Goal: Task Accomplishment & Management: Complete application form

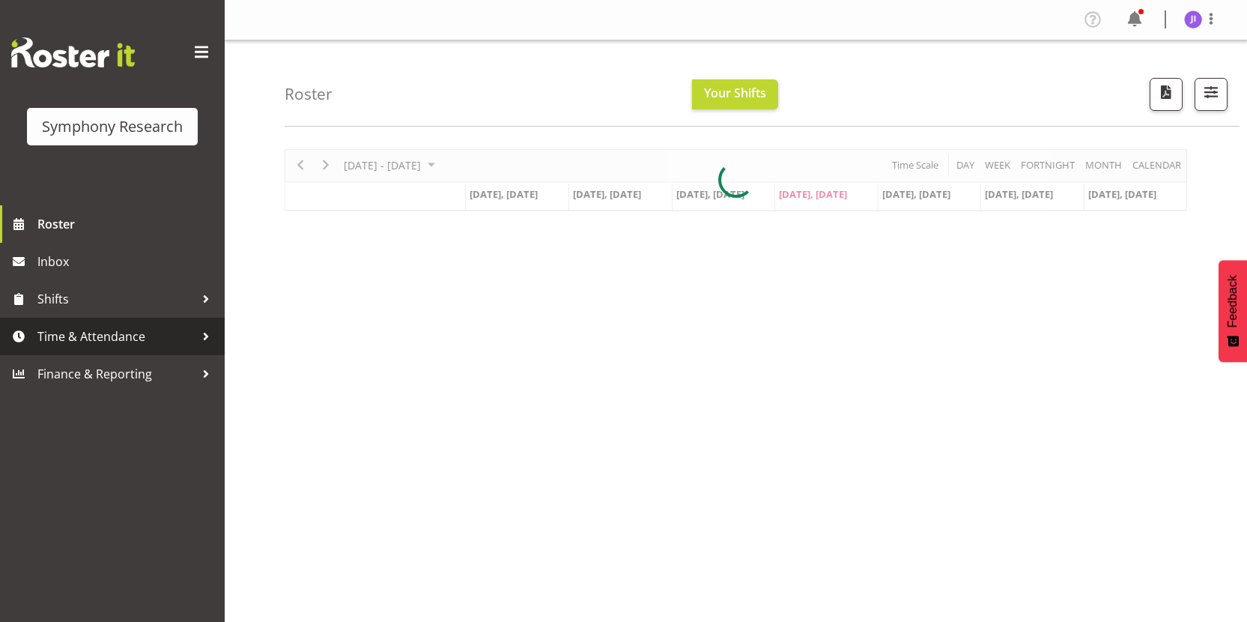
click at [124, 335] on span "Time & Attendance" at bounding box center [115, 336] width 157 height 22
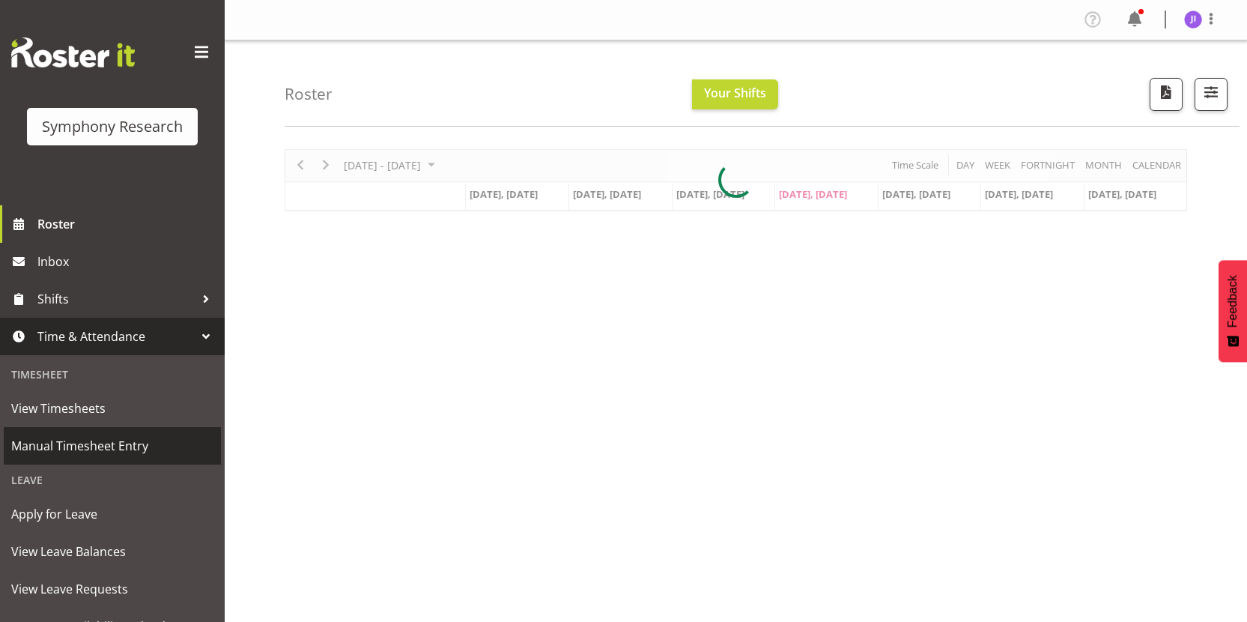
click at [91, 453] on span "Manual Timesheet Entry" at bounding box center [112, 445] width 202 height 22
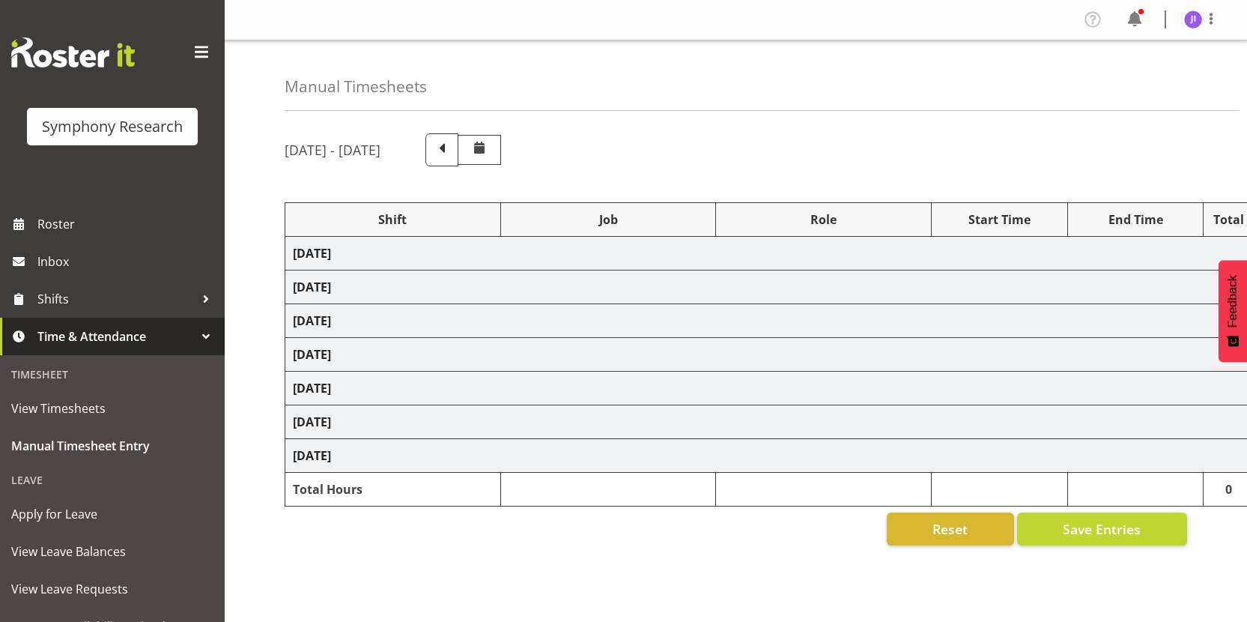
select select "48116"
select select "10527"
select select "48116"
select select "10499"
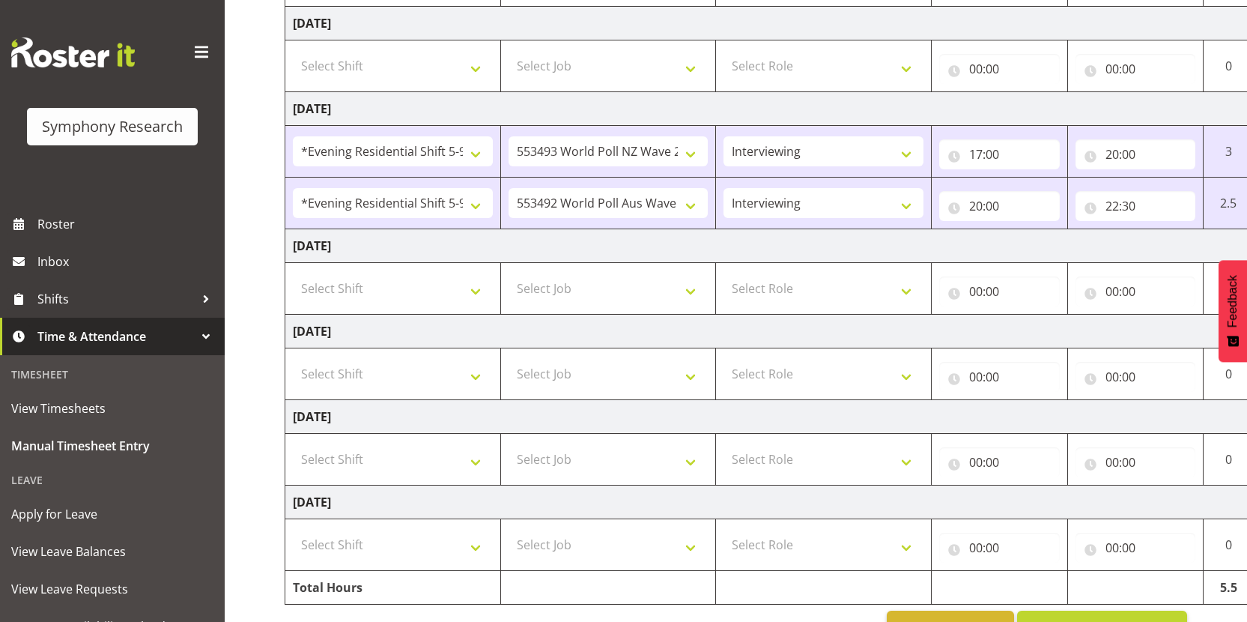
scroll to position [359, 0]
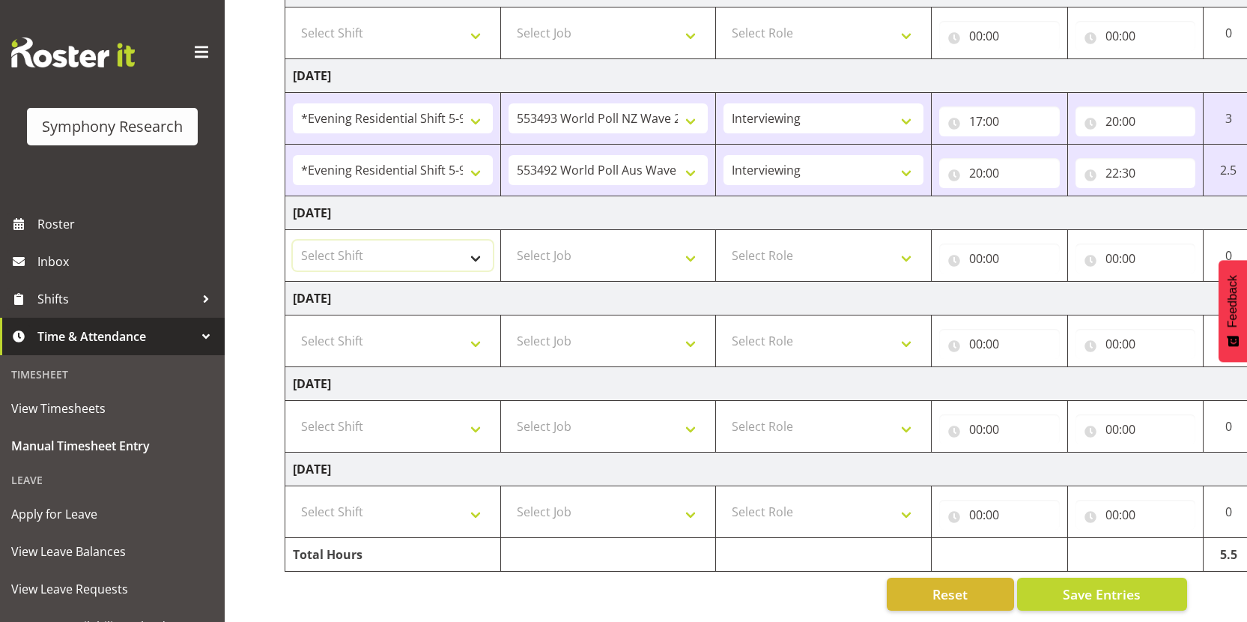
click at [404, 246] on select "Select Shift !!Weekend Residential (Roster IT Shift Label) *Business 9/10am ~ 4…" at bounding box center [393, 255] width 200 height 30
select select "48116"
click at [293, 240] on select "Select Shift !!Weekend Residential (Roster IT Shift Label) *Business 9/10am ~ 4…" at bounding box center [393, 255] width 200 height 30
click at [618, 249] on select "Select Job 550060 IF Admin 553492 World Poll Aus Wave 2 Main 2025 553493 World …" at bounding box center [608, 255] width 200 height 30
select select "10499"
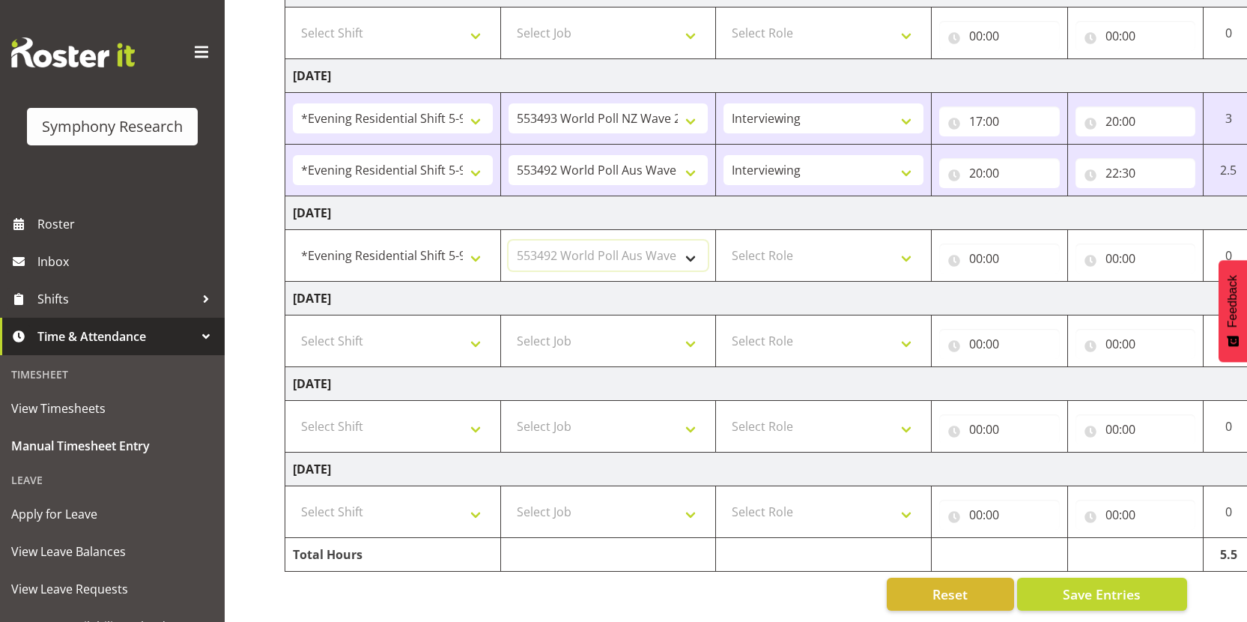
click at [508, 240] on select "Select Job 550060 IF Admin 553492 World Poll Aus Wave 2 Main 2025 553493 World …" at bounding box center [608, 255] width 200 height 30
click at [802, 251] on select "Select Role Interviewing Briefing" at bounding box center [823, 255] width 200 height 30
select select "47"
click at [723, 240] on select "Select Role Interviewing Briefing" at bounding box center [823, 255] width 200 height 30
click at [973, 251] on input "00:00" at bounding box center [999, 258] width 121 height 30
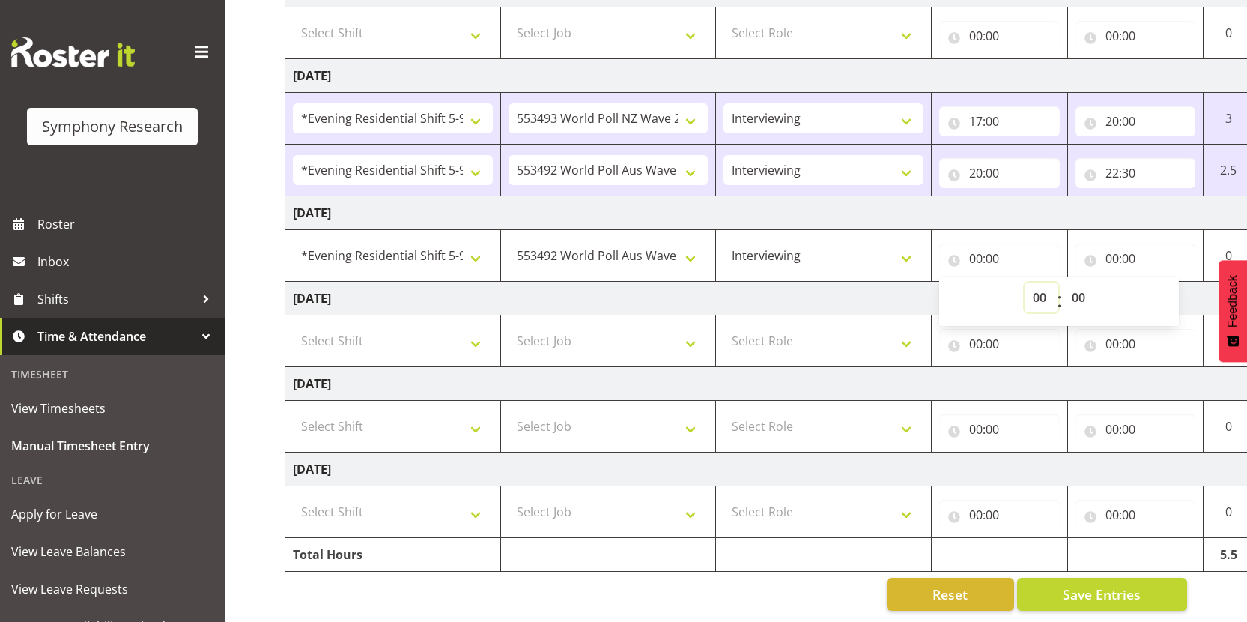
click at [1033, 291] on select "00 01 02 03 04 05 06 07 08 09 10 11 12 13 14 15 16 17 18 19 20 21 22 23" at bounding box center [1041, 297] width 34 height 30
select select "17"
click at [1024, 282] on select "00 01 02 03 04 05 06 07 08 09 10 11 12 13 14 15 16 17 18 19 20 21 22 23" at bounding box center [1041, 297] width 34 height 30
type input "17:00"
click at [1114, 243] on input "00:00" at bounding box center [1135, 258] width 121 height 30
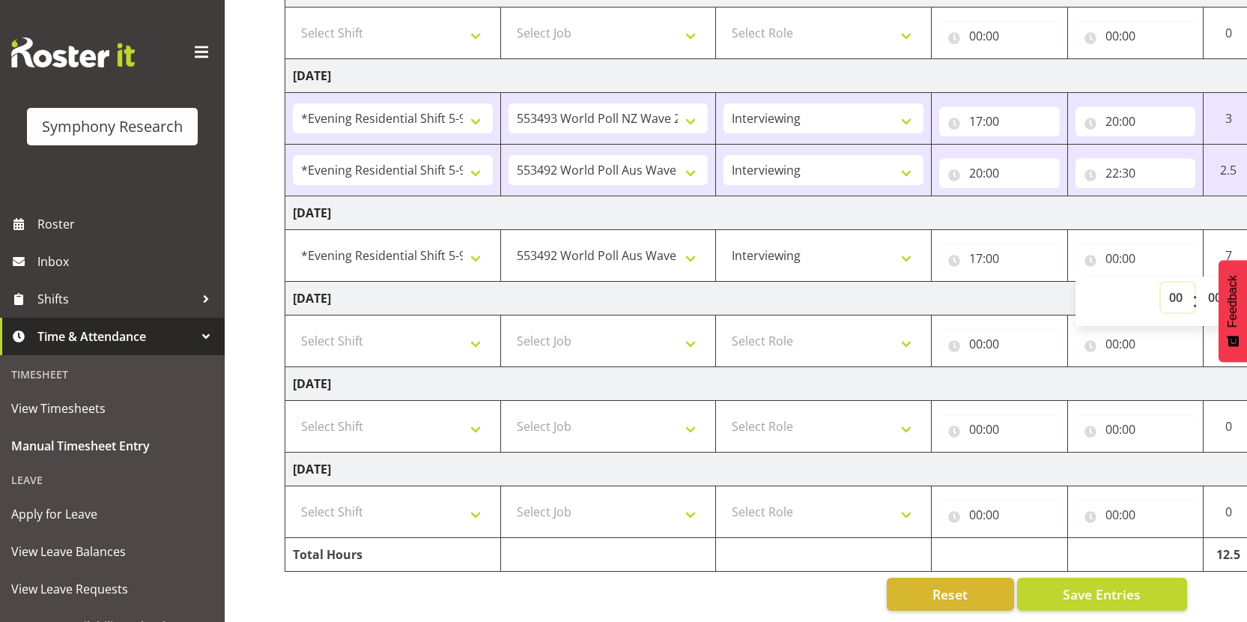
click at [1166, 283] on select "00 01 02 03 04 05 06 07 08 09 10 11 12 13 14 15 16 17 18 19 20 21 22 23" at bounding box center [1178, 297] width 34 height 30
select select "22"
click at [1161, 282] on select "00 01 02 03 04 05 06 07 08 09 10 11 12 13 14 15 16 17 18 19 20 21 22 23" at bounding box center [1178, 297] width 34 height 30
type input "22:00"
click at [1072, 210] on td "Thursday 21st August 2025" at bounding box center [809, 213] width 1048 height 34
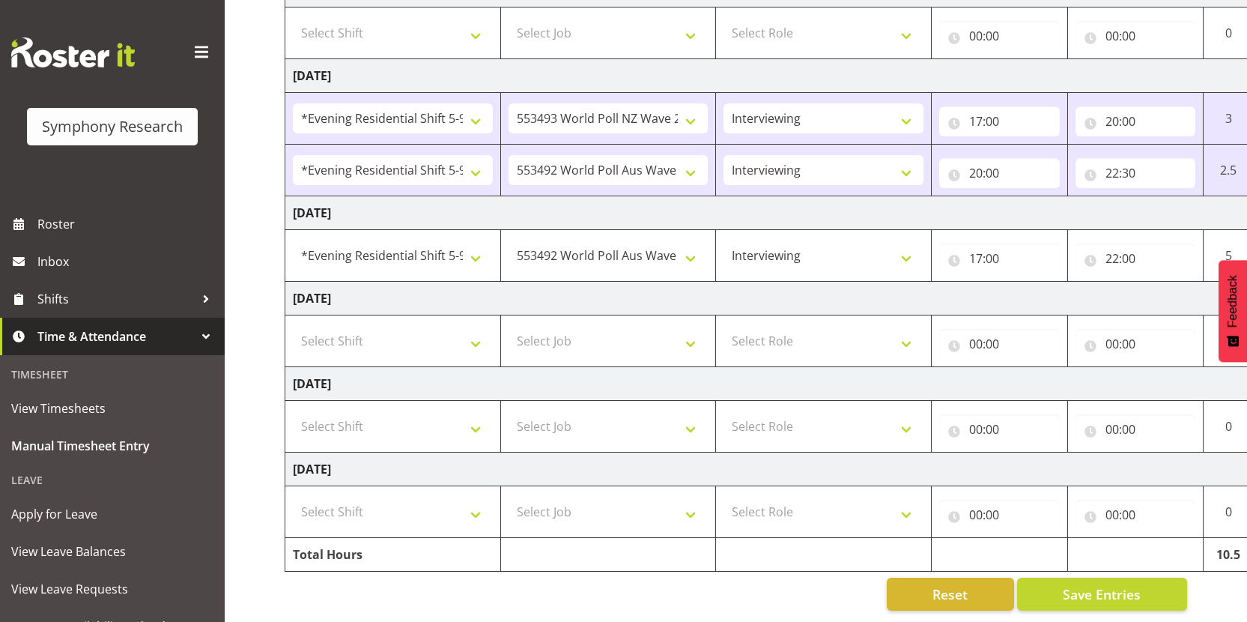
scroll to position [0, 86]
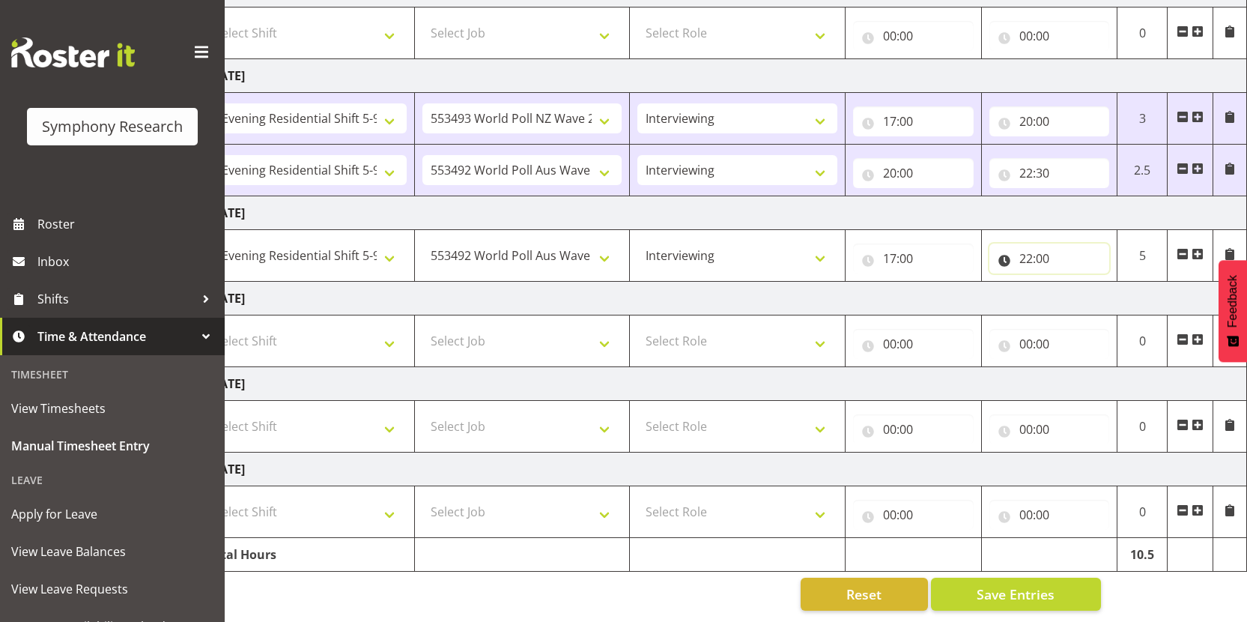
click at [1047, 247] on input "22:00" at bounding box center [1049, 258] width 121 height 30
click at [1127, 290] on select "00 01 02 03 04 05 06 07 08 09 10 11 12 13 14 15 16 17 18 19 20 21 22 23 24 25 2…" at bounding box center [1131, 297] width 34 height 30
select select "30"
click at [1114, 282] on select "00 01 02 03 04 05 06 07 08 09 10 11 12 13 14 15 16 17 18 19 20 21 22 23 24 25 2…" at bounding box center [1131, 297] width 34 height 30
type input "22:30"
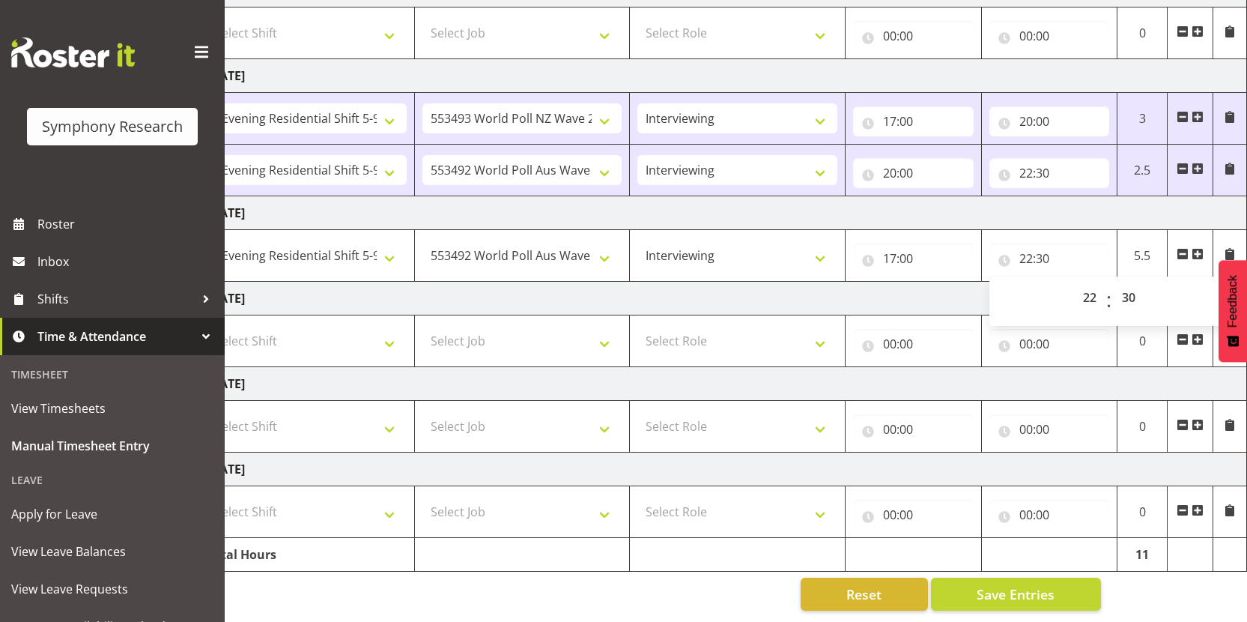
click at [911, 283] on td "Friday 22nd August 2025" at bounding box center [723, 299] width 1048 height 34
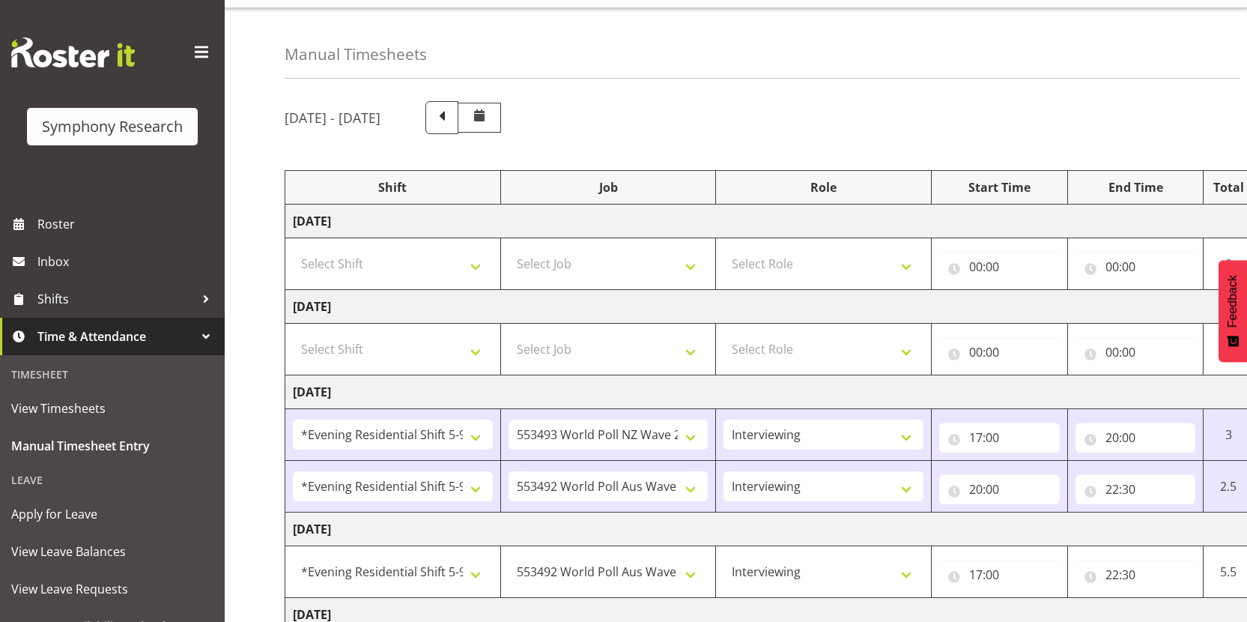
scroll to position [0, 0]
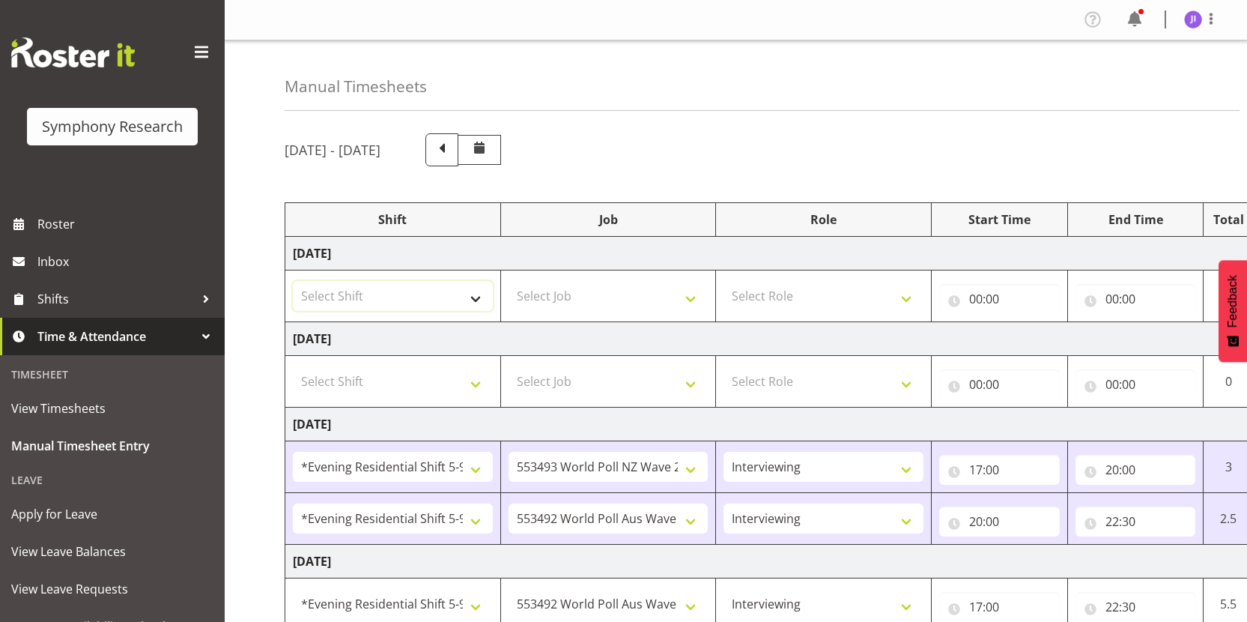
click at [413, 306] on select "Select Shift !!Weekend Residential (Roster IT Shift Label) *Business 9/10am ~ 4…" at bounding box center [393, 296] width 200 height 30
select select "48116"
click at [293, 281] on select "Select Shift !!Weekend Residential (Roster IT Shift Label) *Business 9/10am ~ 4…" at bounding box center [393, 296] width 200 height 30
click at [401, 377] on select "Select Shift !!Weekend Residential (Roster IT Shift Label) *Business 9/10am ~ 4…" at bounding box center [393, 381] width 200 height 30
select select "48116"
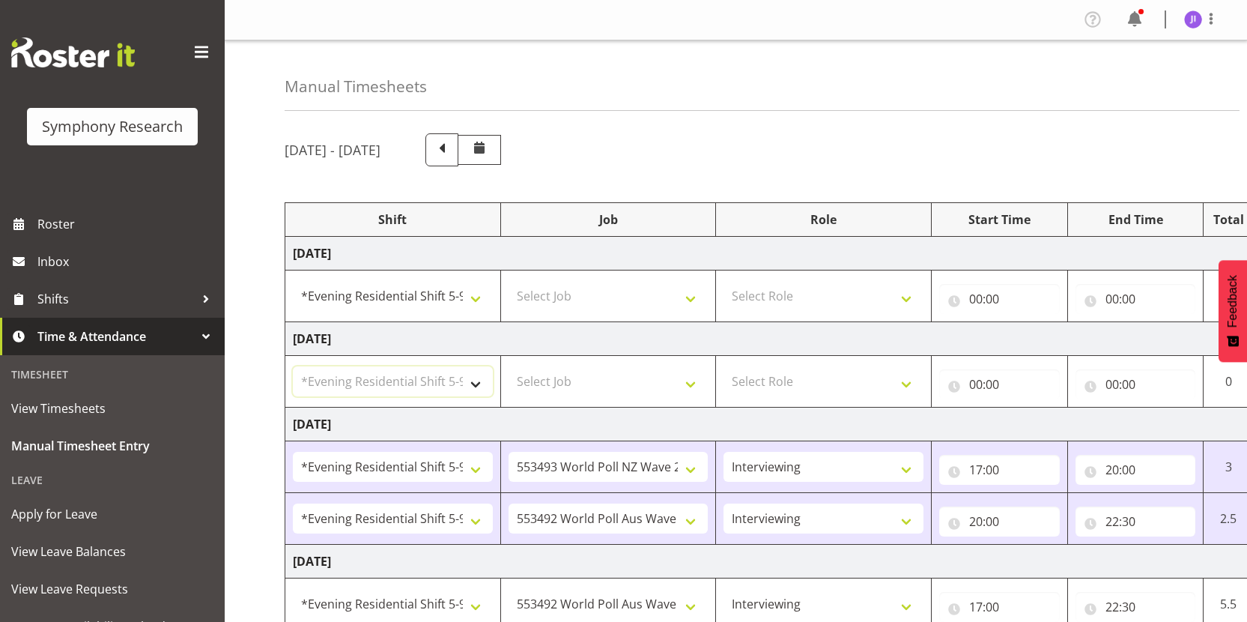
click at [293, 366] on select "Select Shift !!Weekend Residential (Roster IT Shift Label) *Business 9/10am ~ 4…" at bounding box center [393, 381] width 200 height 30
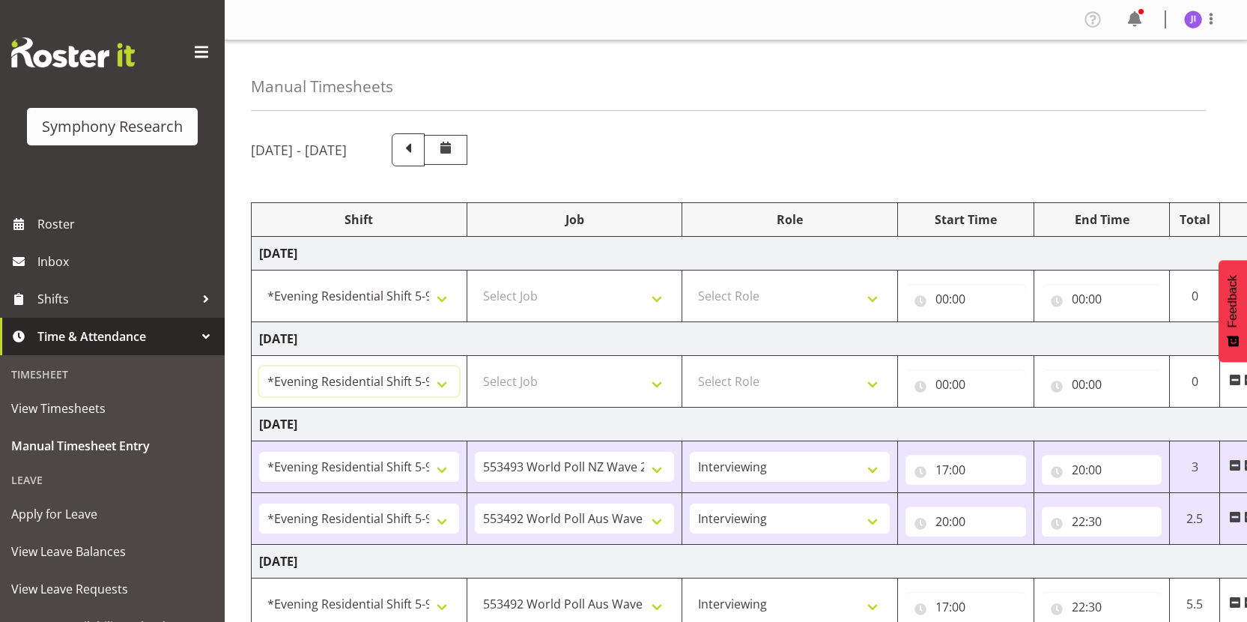
scroll to position [0, 35]
click at [612, 306] on select "Select Job 550060 IF Admin 553492 World Poll Aus Wave 2 Main 2025 553493 World …" at bounding box center [573, 296] width 200 height 30
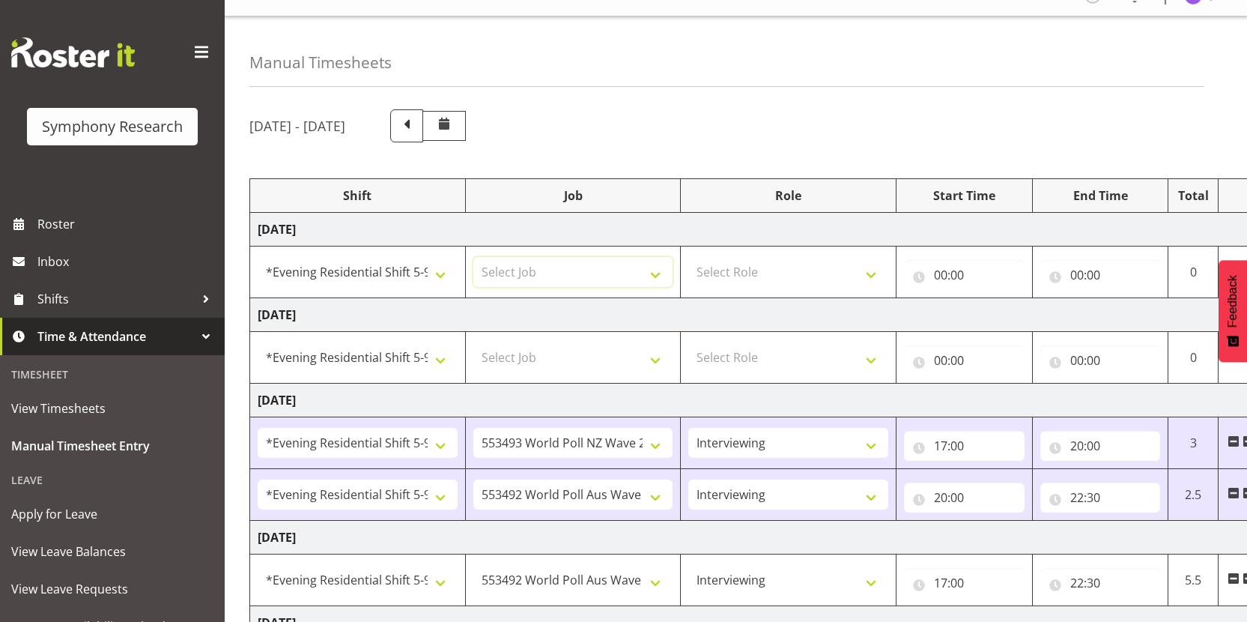
scroll to position [30, 0]
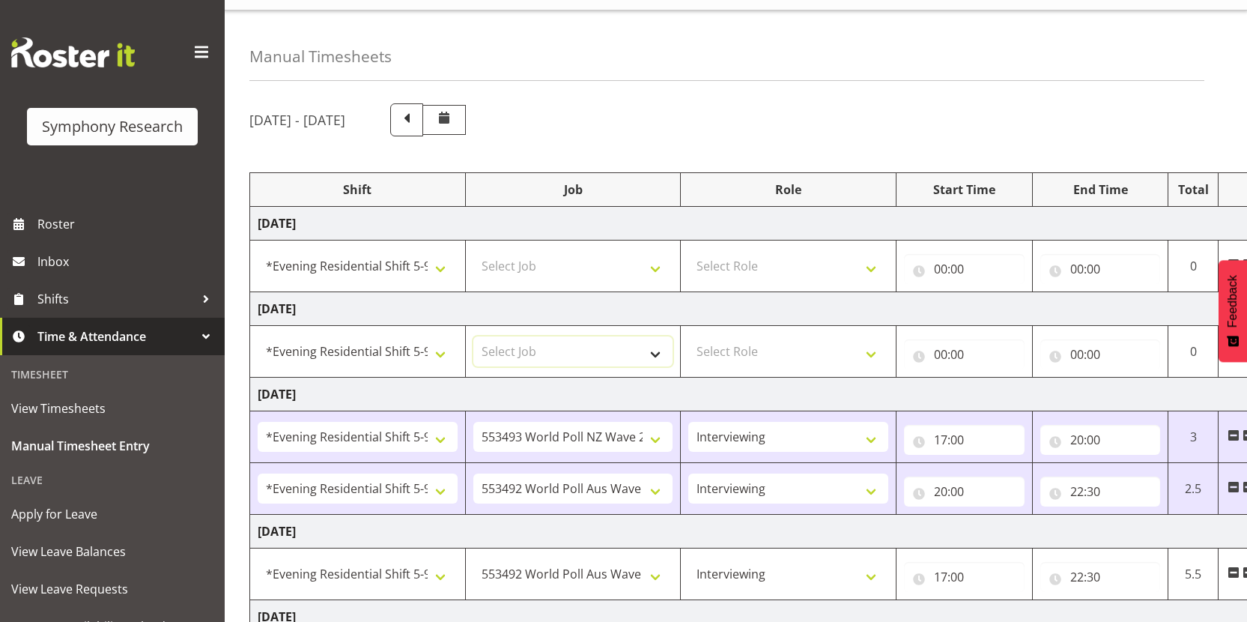
click at [601, 342] on select "Select Job 550060 IF Admin 553492 World Poll Aus Wave 2 Main 2025 553493 World …" at bounding box center [573, 351] width 200 height 30
select select "10499"
click at [473, 336] on select "Select Job 550060 IF Admin 553492 World Poll Aus Wave 2 Main 2025 553493 World …" at bounding box center [573, 351] width 200 height 30
click at [812, 353] on select "Select Role Interviewing Briefing" at bounding box center [788, 351] width 200 height 30
select select "47"
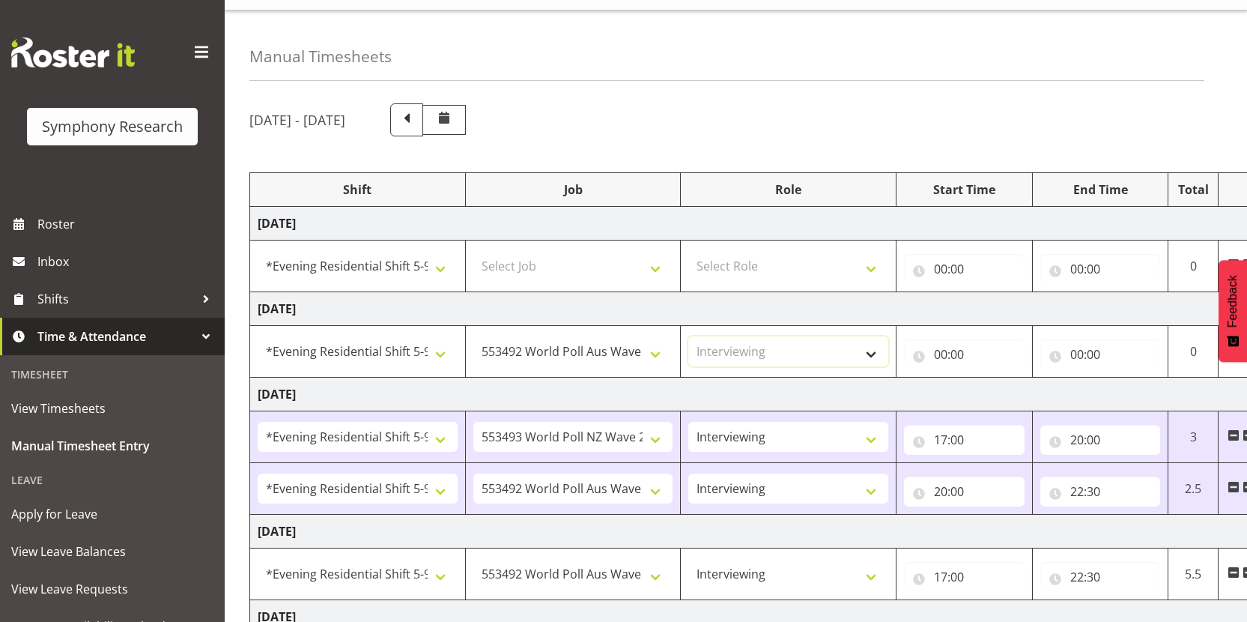
click at [688, 336] on select "Select Role Interviewing Briefing" at bounding box center [788, 351] width 200 height 30
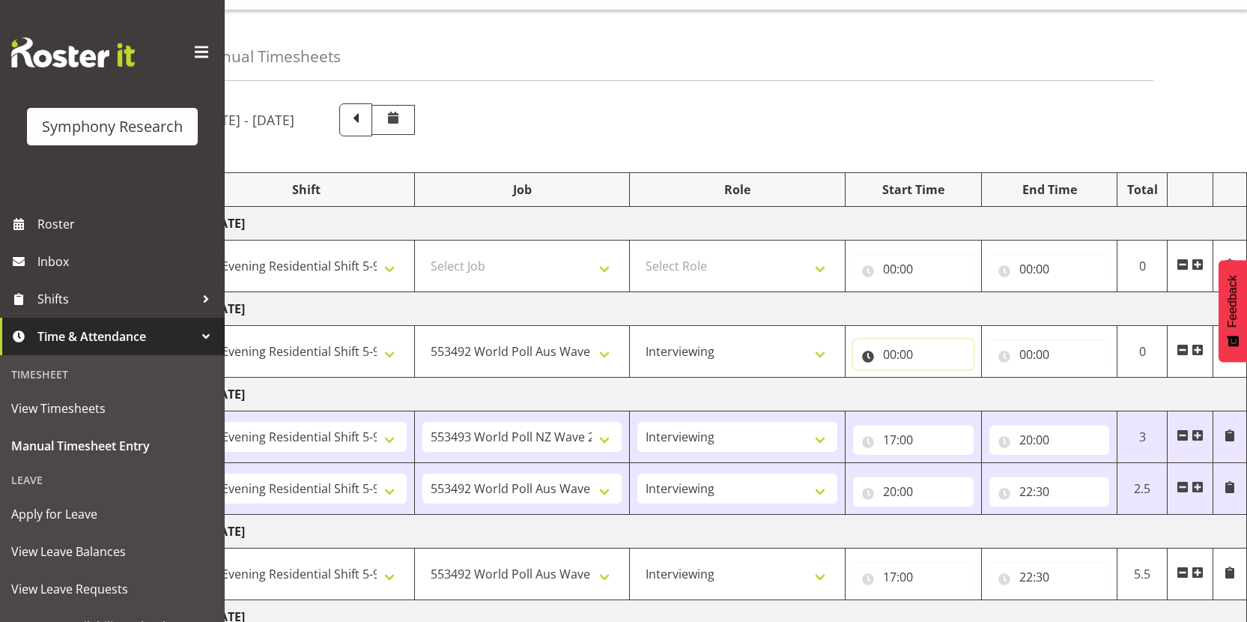
click at [892, 357] on input "00:00" at bounding box center [913, 354] width 121 height 30
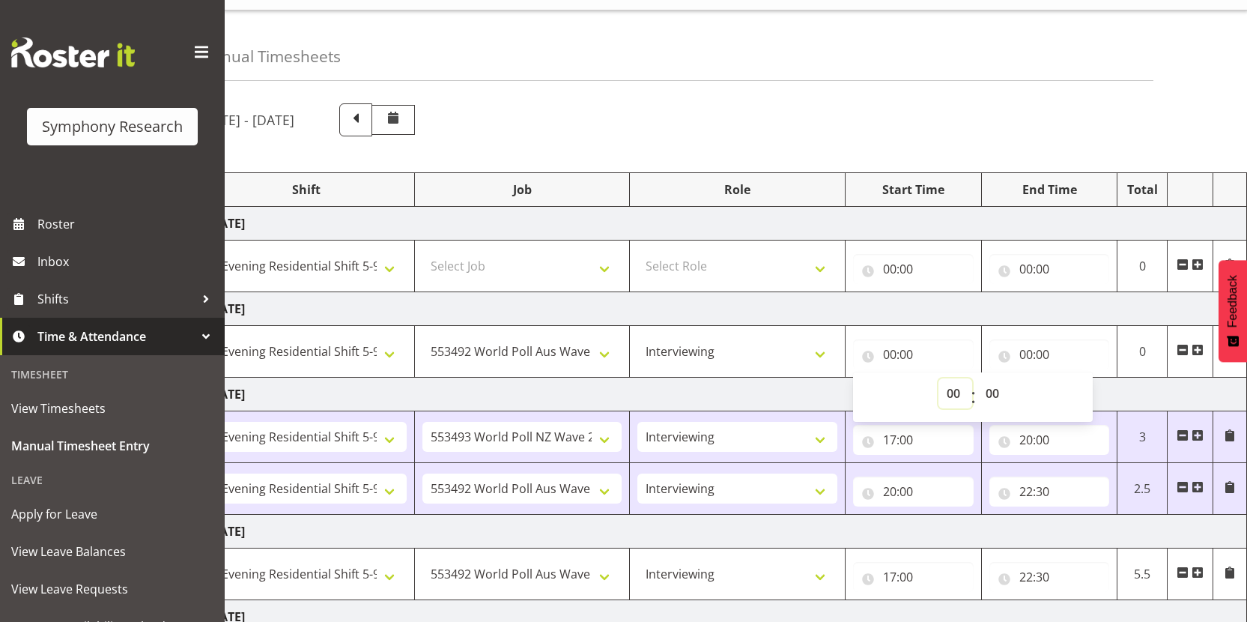
click at [950, 392] on select "00 01 02 03 04 05 06 07 08 09 10 11 12 13 14 15 16 17 18 19 20 21 22 23" at bounding box center [955, 393] width 34 height 30
select select "17"
click at [938, 378] on select "00 01 02 03 04 05 06 07 08 09 10 11 12 13 14 15 16 17 18 19 20 21 22 23" at bounding box center [955, 393] width 34 height 30
type input "17:00"
click at [1023, 349] on input "00:00" at bounding box center [1049, 354] width 121 height 30
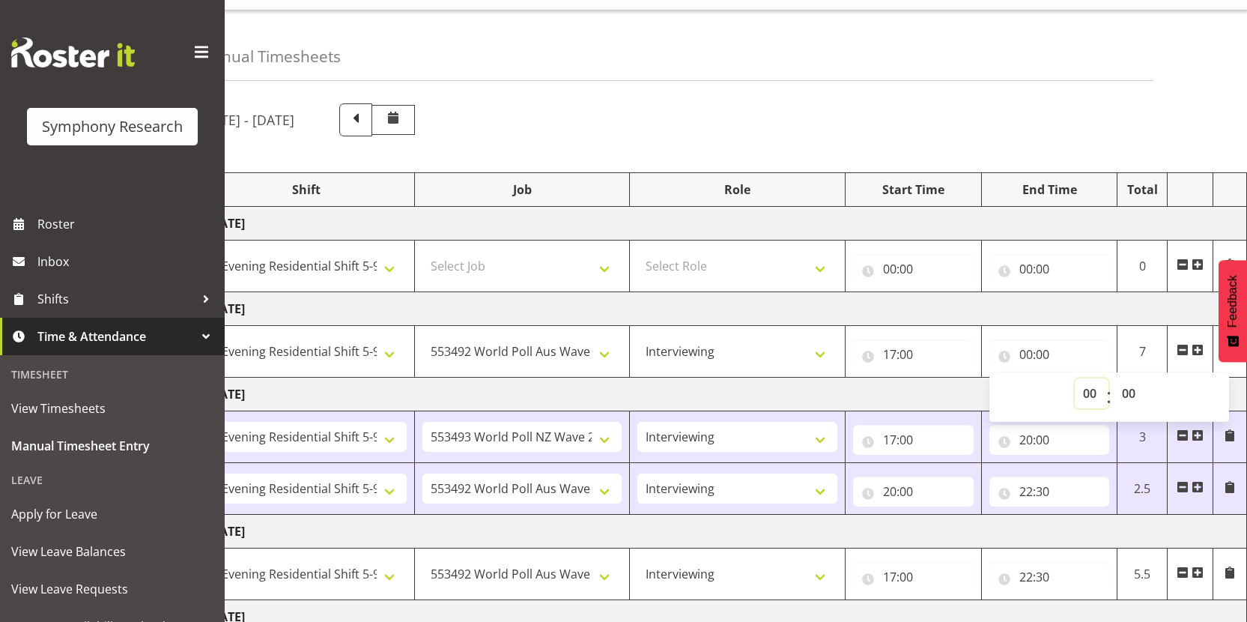
click at [1086, 389] on select "00 01 02 03 04 05 06 07 08 09 10 11 12 13 14 15 16 17 18 19 20 21 22 23" at bounding box center [1092, 393] width 34 height 30
select select "21"
click at [1075, 378] on select "00 01 02 03 04 05 06 07 08 09 10 11 12 13 14 15 16 17 18 19 20 21 22 23" at bounding box center [1092, 393] width 34 height 30
type input "21:00"
click at [915, 102] on div "August 18th - August 24th 2025 Shift Job Role Start Time End Time Total Monday …" at bounding box center [679, 516] width 962 height 848
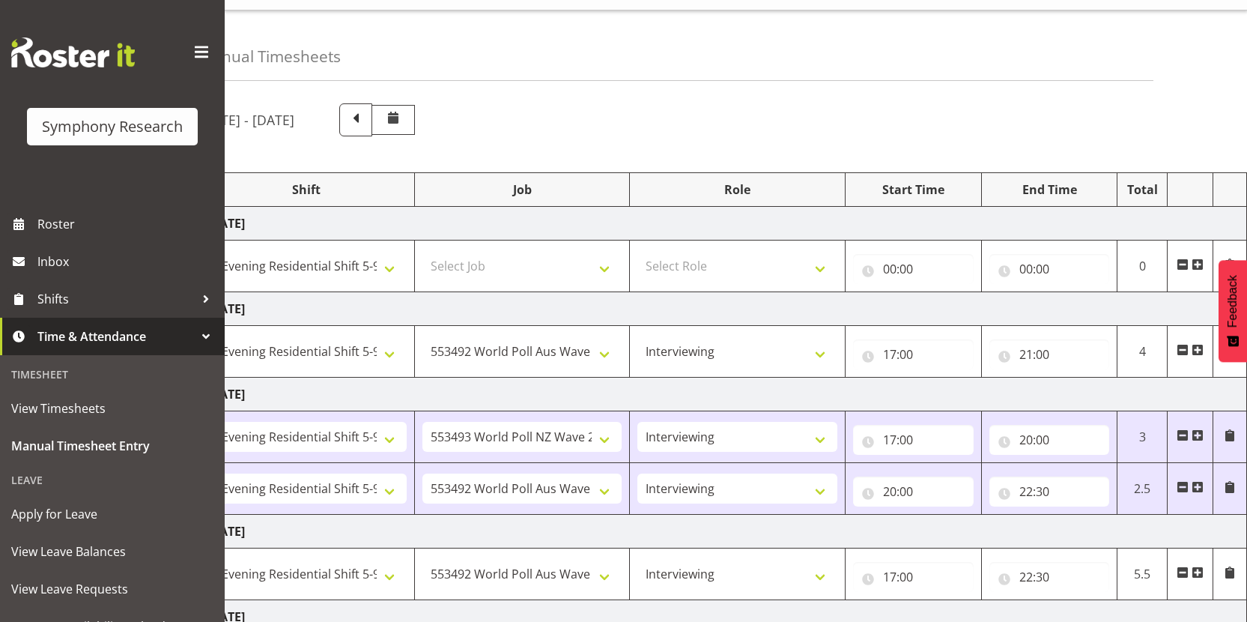
scroll to position [0, 0]
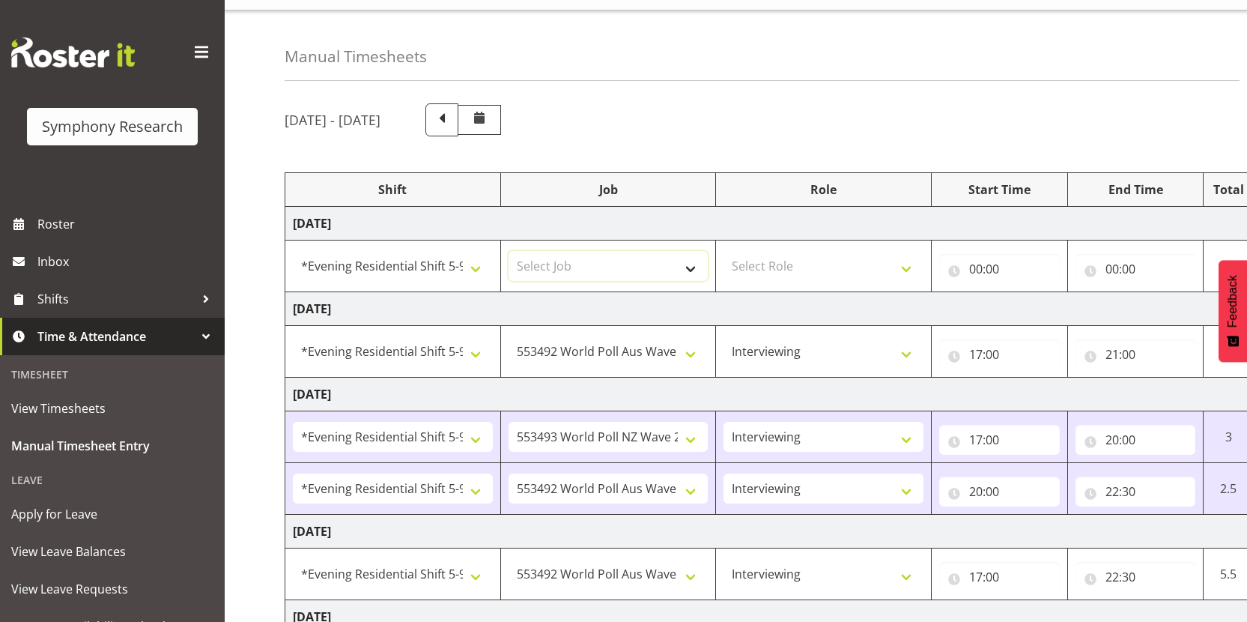
click at [627, 269] on select "Select Job 550060 IF Admin 553492 World Poll Aus Wave 2 Main 2025 553493 World …" at bounding box center [608, 266] width 200 height 30
select select "10499"
click at [508, 251] on select "Select Job 550060 IF Admin 553492 World Poll Aus Wave 2 Main 2025 553493 World …" at bounding box center [608, 266] width 200 height 30
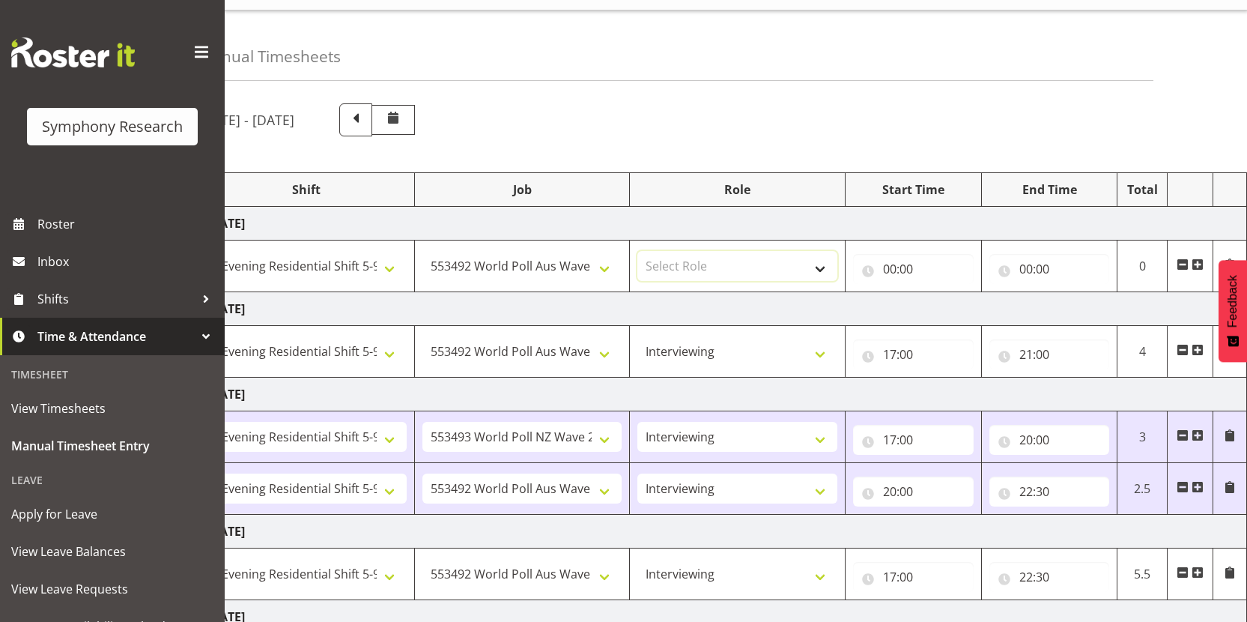
click at [773, 273] on select "Select Role Interviewing Briefing" at bounding box center [737, 266] width 200 height 30
select select "47"
click at [637, 251] on select "Select Role Interviewing Briefing" at bounding box center [737, 266] width 200 height 30
click at [887, 269] on input "00:00" at bounding box center [913, 269] width 121 height 30
click at [957, 316] on select "00 01 02 03 04 05 06 07 08 09 10 11 12 13 14 15 16 17 18 19 20 21 22 23" at bounding box center [955, 308] width 34 height 30
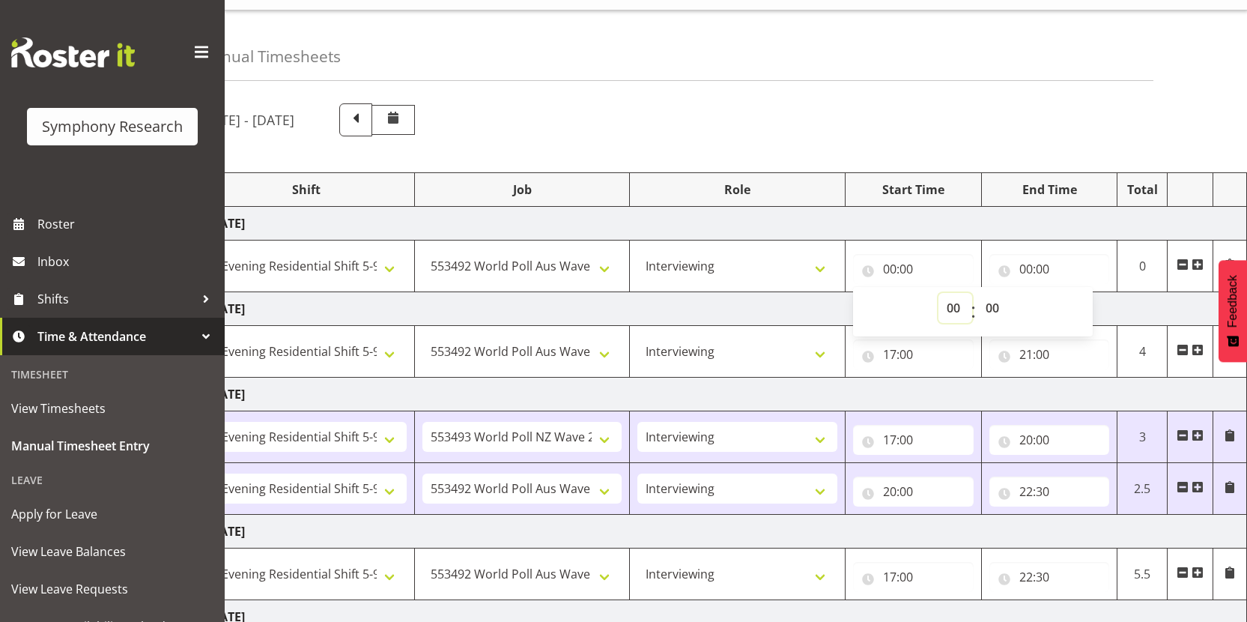
select select "17"
click at [938, 293] on select "00 01 02 03 04 05 06 07 08 09 10 11 12 13 14 15 16 17 18 19 20 21 22 23" at bounding box center [955, 308] width 34 height 30
type input "17:00"
click at [1036, 264] on input "00:00" at bounding box center [1049, 269] width 121 height 30
click at [1081, 301] on select "00 01 02 03 04 05 06 07 08 09 10 11 12 13 14 15 16 17 18 19 20 21 22 23" at bounding box center [1092, 308] width 34 height 30
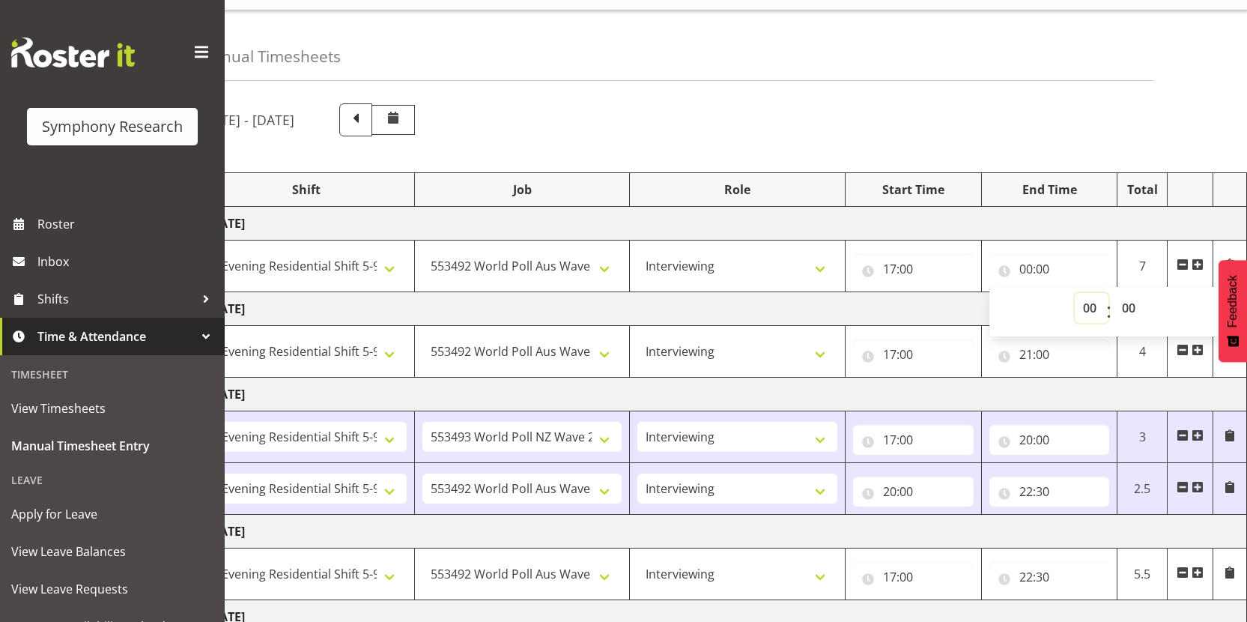
select select "22"
click at [1075, 293] on select "00 01 02 03 04 05 06 07 08 09 10 11 12 13 14 15 16 17 18 19 20 21 22 23" at bounding box center [1092, 308] width 34 height 30
type input "22:00"
click at [1135, 317] on select "00 01 02 03 04 05 06 07 08 09 10 11 12 13 14 15 16 17 18 19 20 21 22 23 24 25 2…" at bounding box center [1131, 308] width 34 height 30
select select "30"
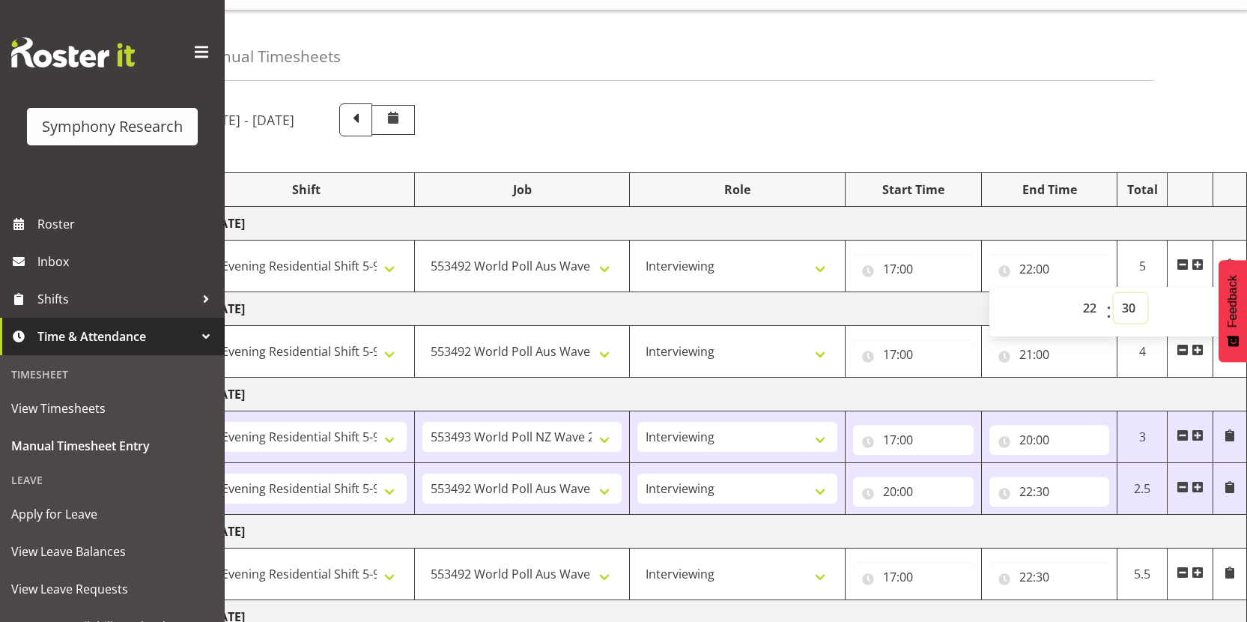
click at [1114, 293] on select "00 01 02 03 04 05 06 07 08 09 10 11 12 13 14 15 16 17 18 19 20 21 22 23 24 25 2…" at bounding box center [1131, 308] width 34 height 30
type input "22:30"
click at [892, 87] on div "Manual Timesheets August 18th - August 24th 2025 Shift Job Role Start Time End …" at bounding box center [736, 474] width 1022 height 929
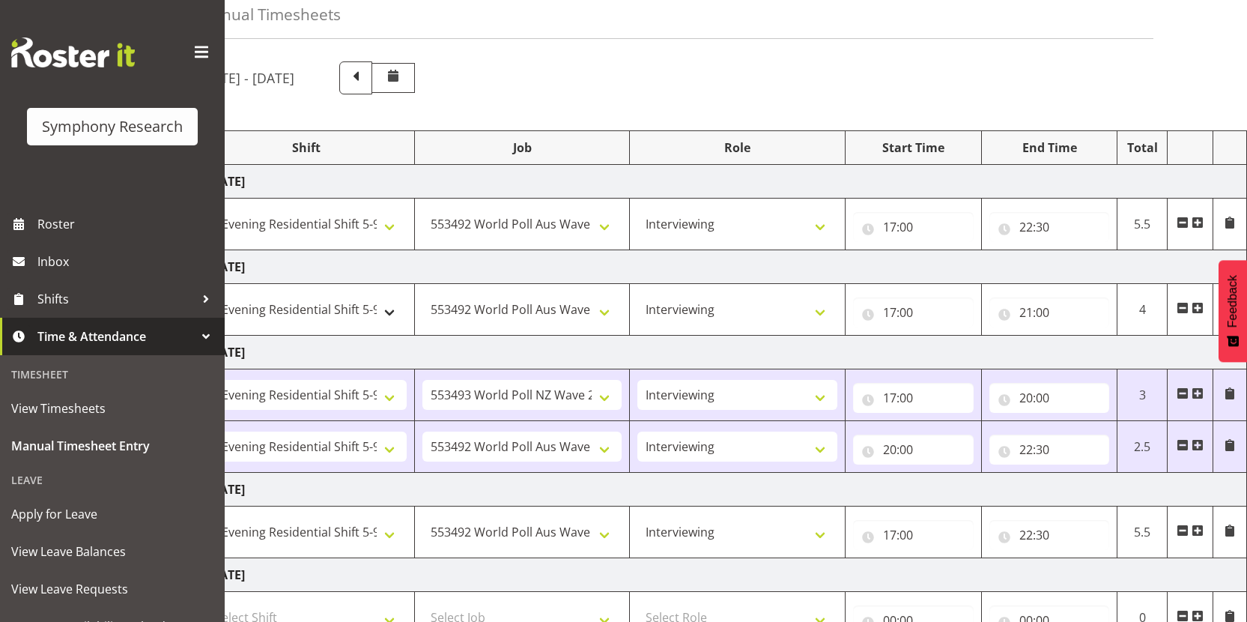
scroll to position [67, 0]
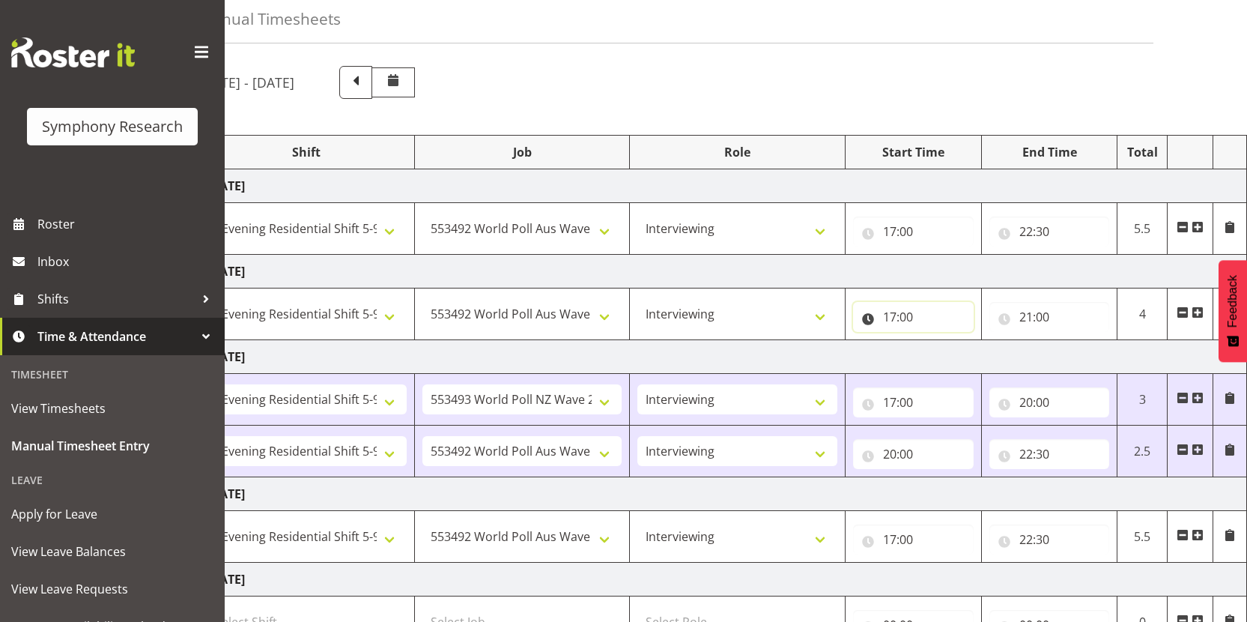
click at [893, 318] on input "17:00" at bounding box center [913, 317] width 121 height 30
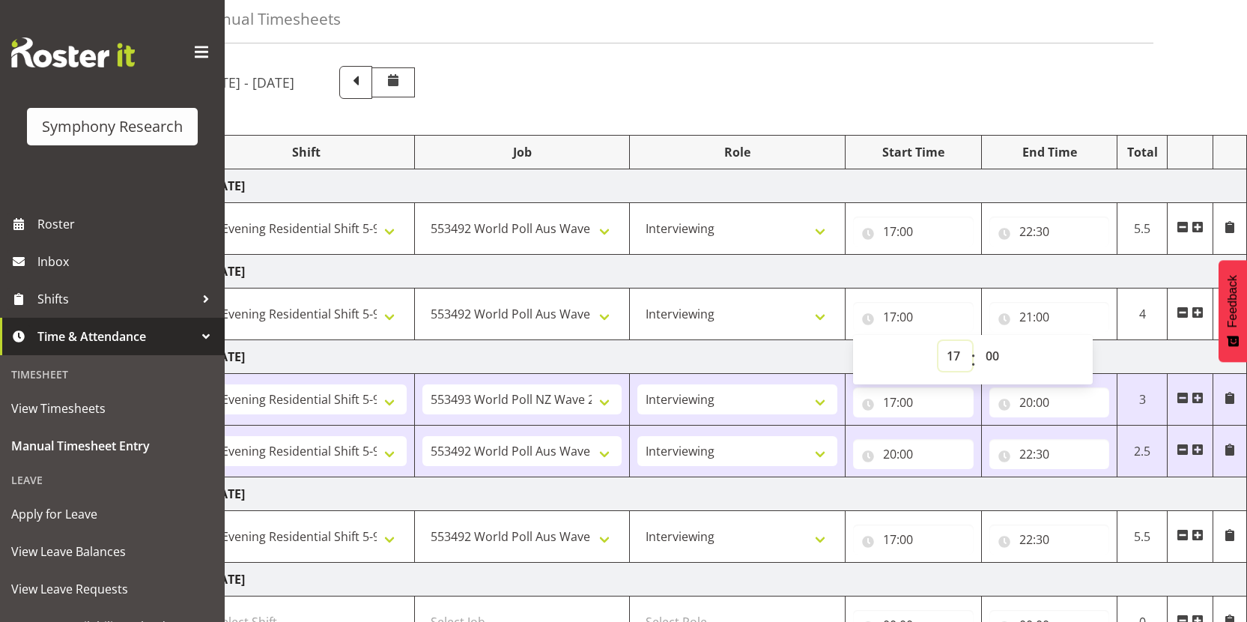
click at [956, 362] on select "00 01 02 03 04 05 06 07 08 09 10 11 12 13 14 15 16 17 18 19 20 21 22 23" at bounding box center [955, 356] width 34 height 30
select select "18"
click at [938, 341] on select "00 01 02 03 04 05 06 07 08 09 10 11 12 13 14 15 16 17 18 19 20 21 22 23" at bounding box center [955, 356] width 34 height 30
type input "18:00"
click at [989, 357] on select "00 01 02 03 04 05 06 07 08 09 10 11 12 13 14 15 16 17 18 19 20 21 22 23 24 25 2…" at bounding box center [994, 356] width 34 height 30
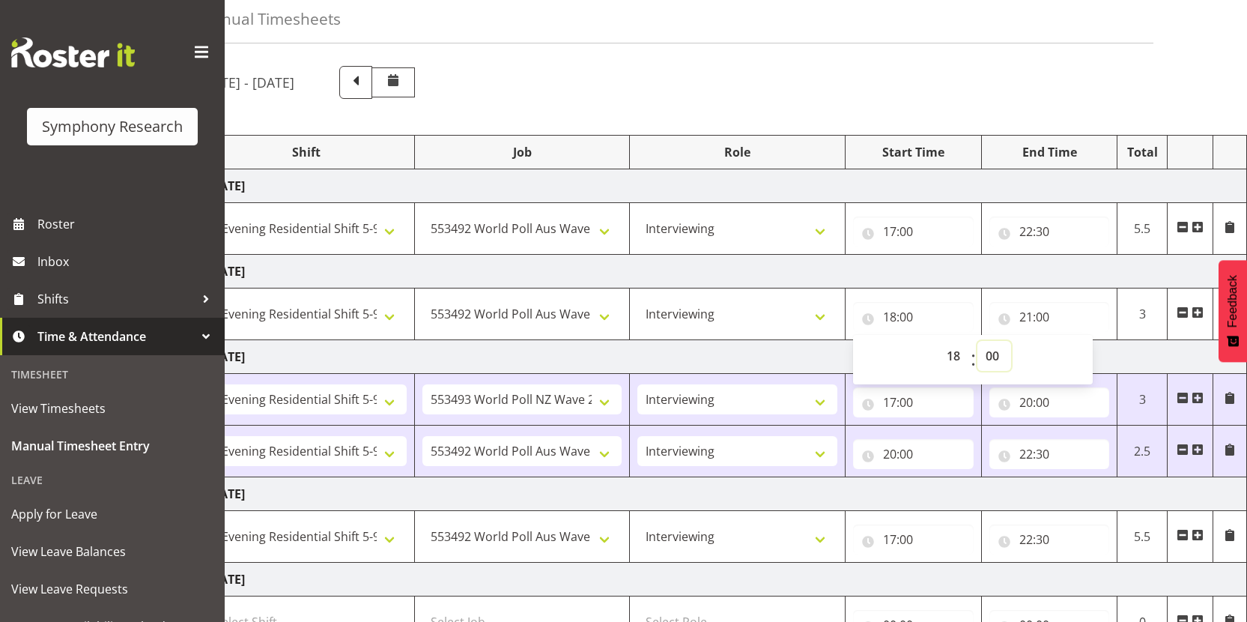
click at [977, 341] on select "00 01 02 03 04 05 06 07 08 09 10 11 12 13 14 15 16 17 18 19 20 21 22 23 24 25 2…" at bounding box center [994, 356] width 34 height 30
click at [997, 355] on select "00 01 02 03 04 05 06 07 08 09 10 11 12 13 14 15 16 17 18 19 20 21 22 23 24 25 2…" at bounding box center [994, 356] width 34 height 30
select select "30"
click at [977, 341] on select "00 01 02 03 04 05 06 07 08 09 10 11 12 13 14 15 16 17 18 19 20 21 22 23 24 25 2…" at bounding box center [994, 356] width 34 height 30
type input "18:30"
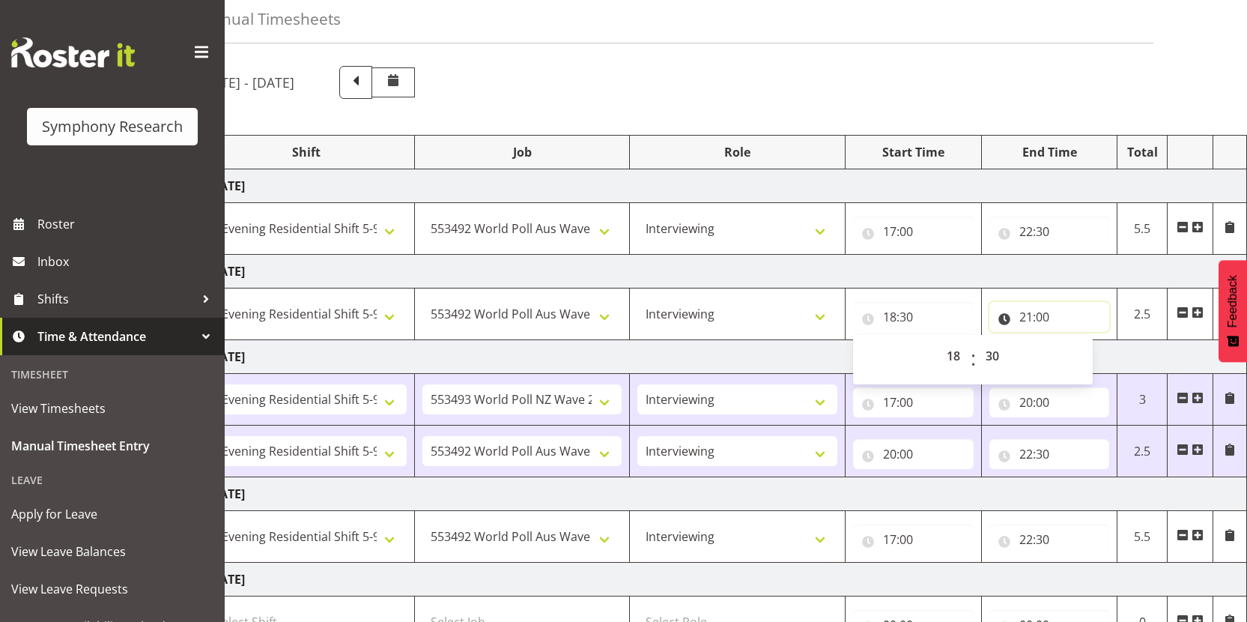
click at [1028, 313] on input "21:00" at bounding box center [1049, 317] width 121 height 30
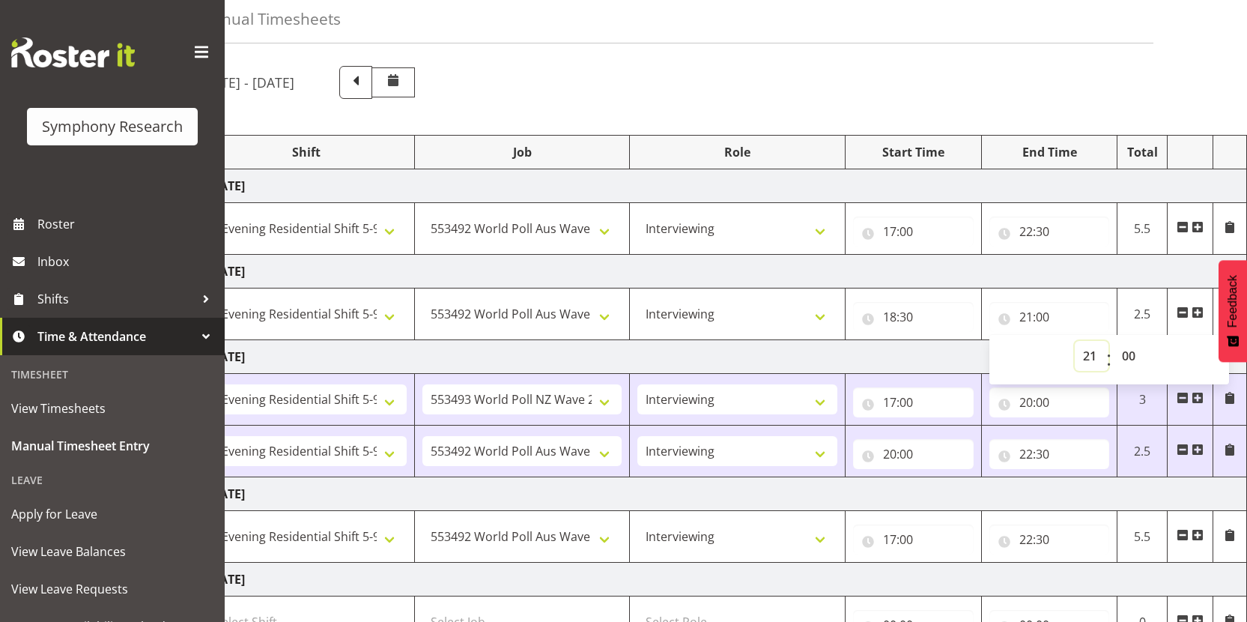
click at [1090, 358] on select "00 01 02 03 04 05 06 07 08 09 10 11 12 13 14 15 16 17 18 19 20 21 22 23" at bounding box center [1092, 356] width 34 height 30
select select "22"
click at [1075, 341] on select "00 01 02 03 04 05 06 07 08 09 10 11 12 13 14 15 16 17 18 19 20 21 22 23" at bounding box center [1092, 356] width 34 height 30
type input "22:00"
click at [1130, 356] on select "00 01 02 03 04 05 06 07 08 09 10 11 12 13 14 15 16 17 18 19 20 21 22 23 24 25 2…" at bounding box center [1131, 356] width 34 height 30
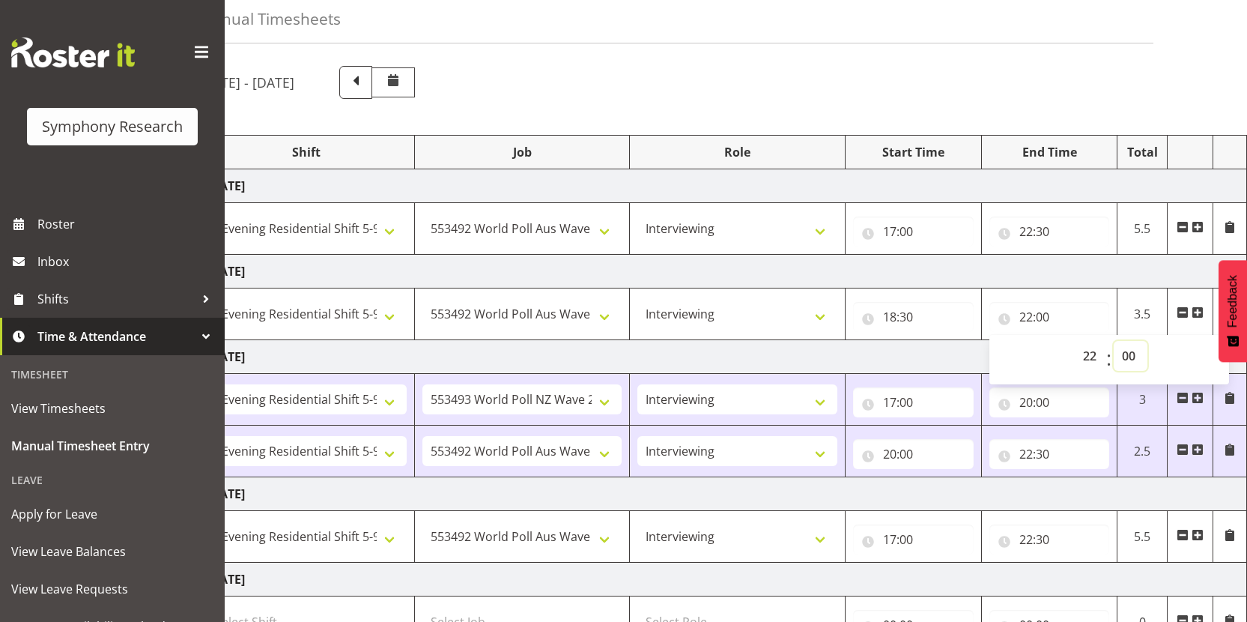
click at [1114, 341] on select "00 01 02 03 04 05 06 07 08 09 10 11 12 13 14 15 16 17 18 19 20 21 22 23 24 25 2…" at bounding box center [1131, 356] width 34 height 30
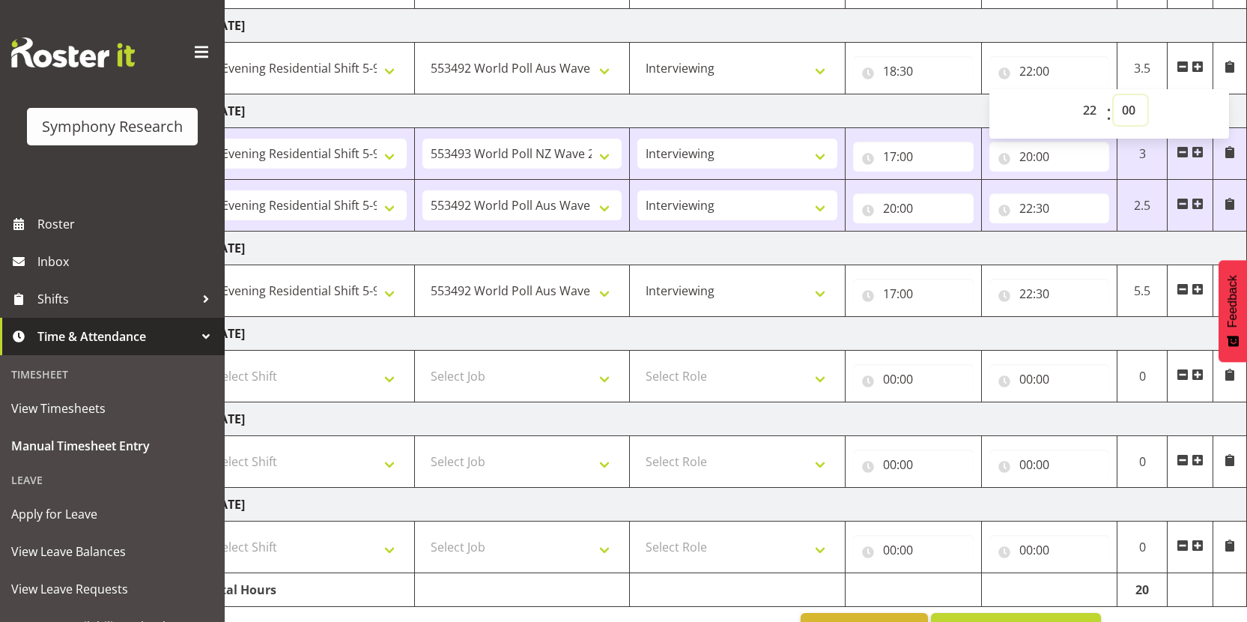
click at [1131, 110] on select "00 01 02 03 04 05 06 07 08 09 10 11 12 13 14 15 16 17 18 19 20 21 22 23 24 25 2…" at bounding box center [1131, 110] width 34 height 30
select select "30"
click at [1114, 95] on select "00 01 02 03 04 05 06 07 08 09 10 11 12 13 14 15 16 17 18 19 20 21 22 23 24 25 2…" at bounding box center [1131, 110] width 34 height 30
type input "22:30"
click at [866, 341] on td "Friday 22nd August 2025" at bounding box center [723, 334] width 1048 height 34
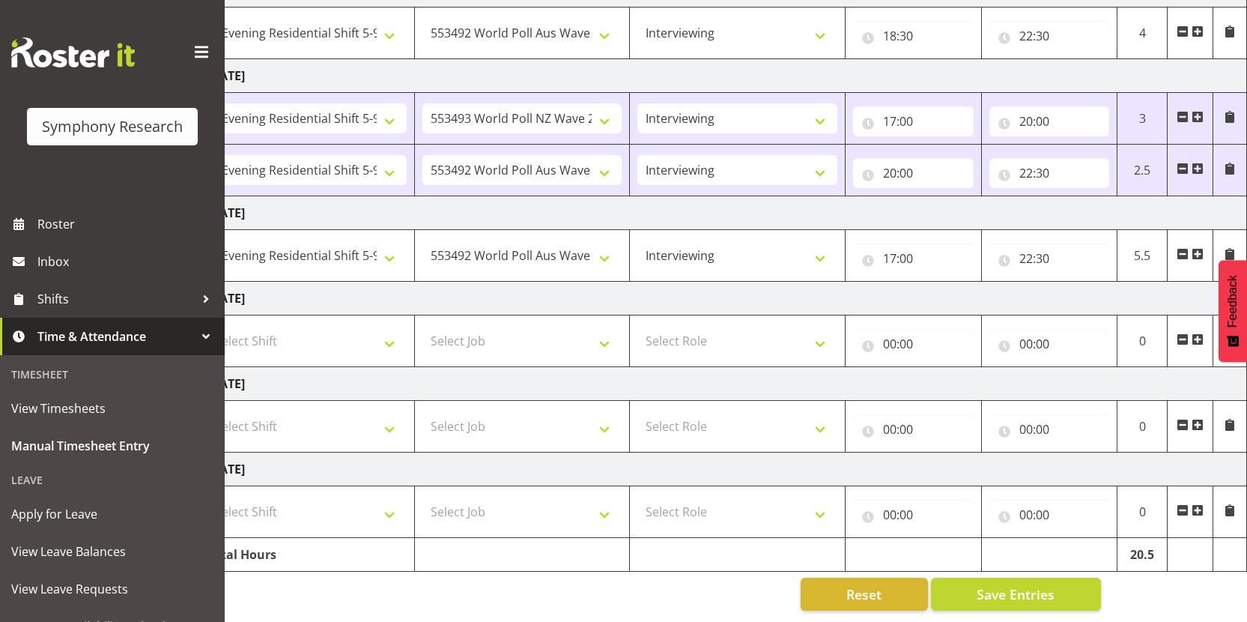
scroll to position [359, 0]
click at [994, 584] on span "Save Entries" at bounding box center [1015, 593] width 78 height 19
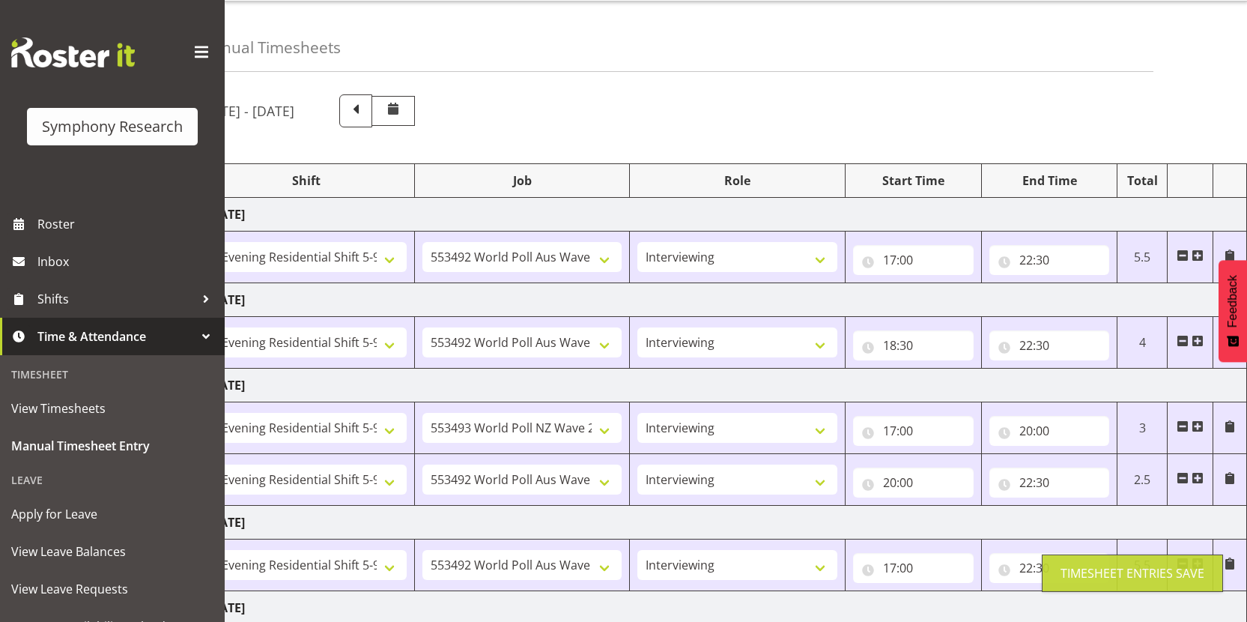
scroll to position [0, 0]
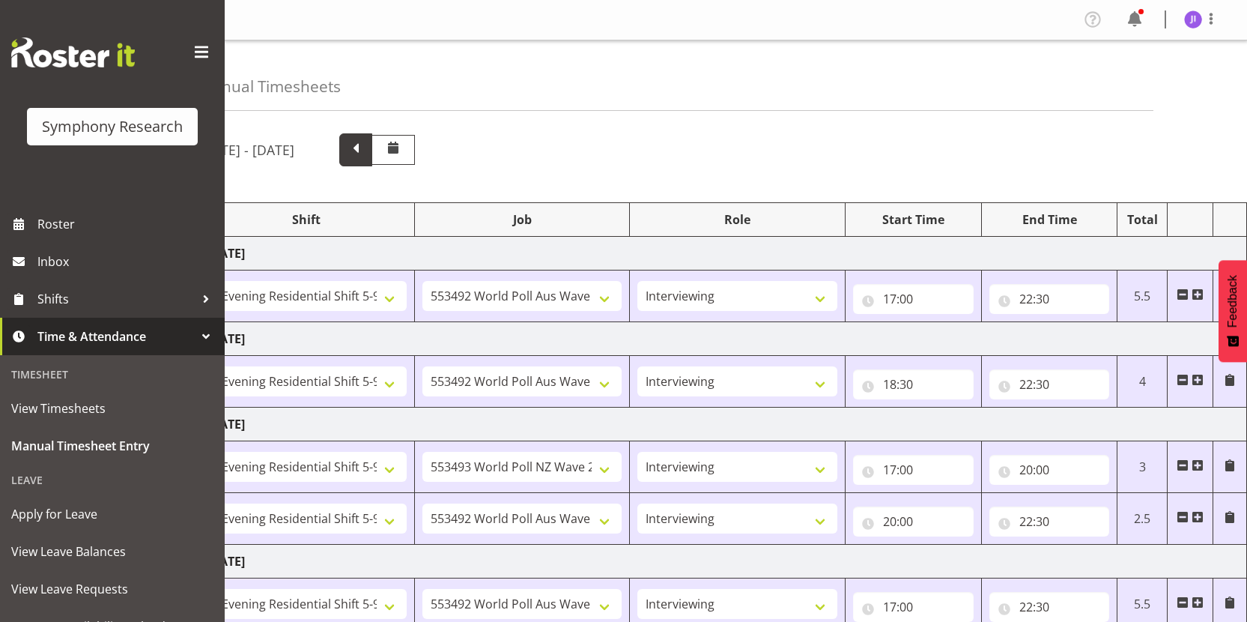
click at [365, 144] on span at bounding box center [355, 148] width 19 height 19
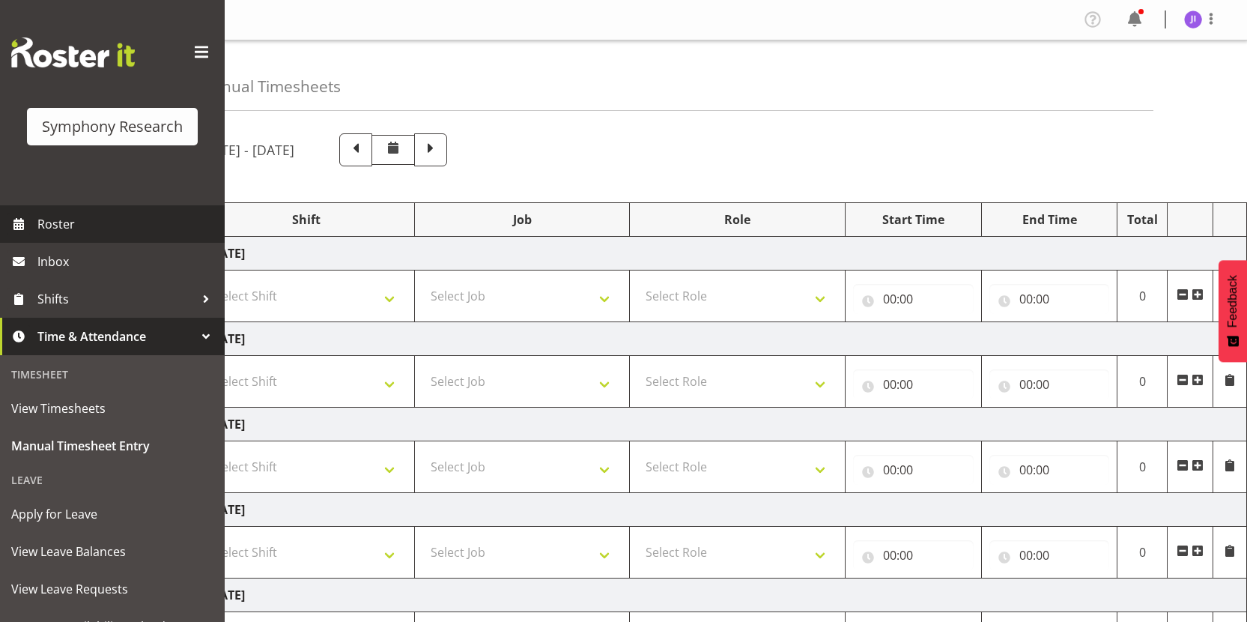
click at [122, 213] on span "Roster" at bounding box center [127, 224] width 180 height 22
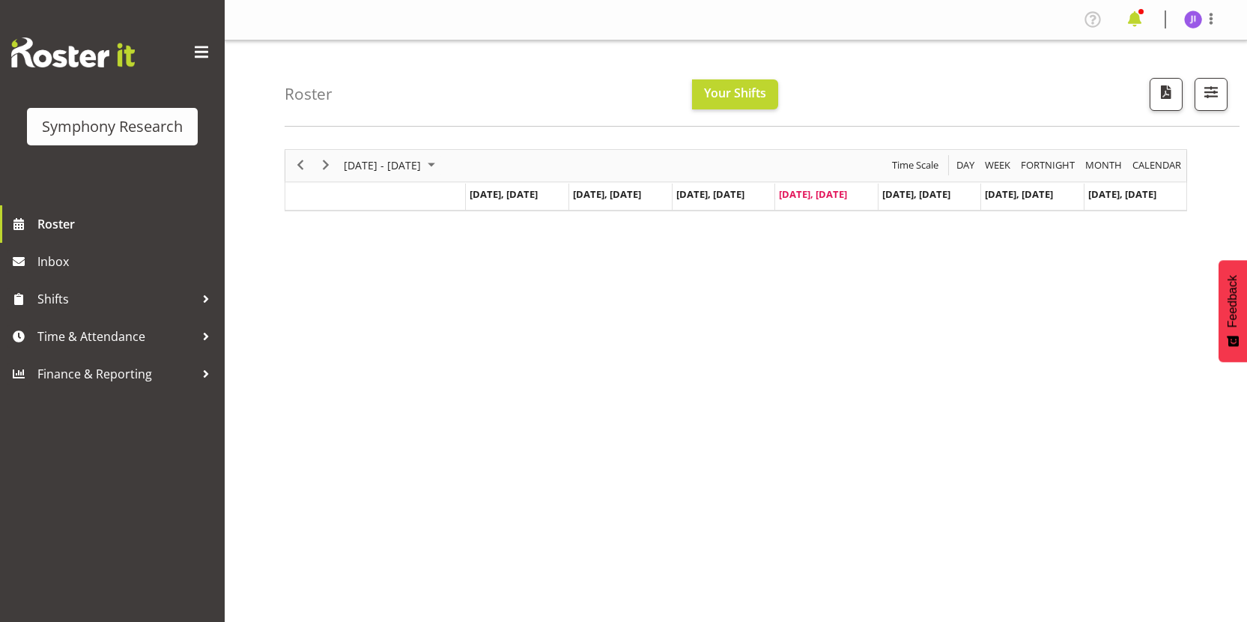
click at [1127, 17] on span at bounding box center [1134, 19] width 24 height 24
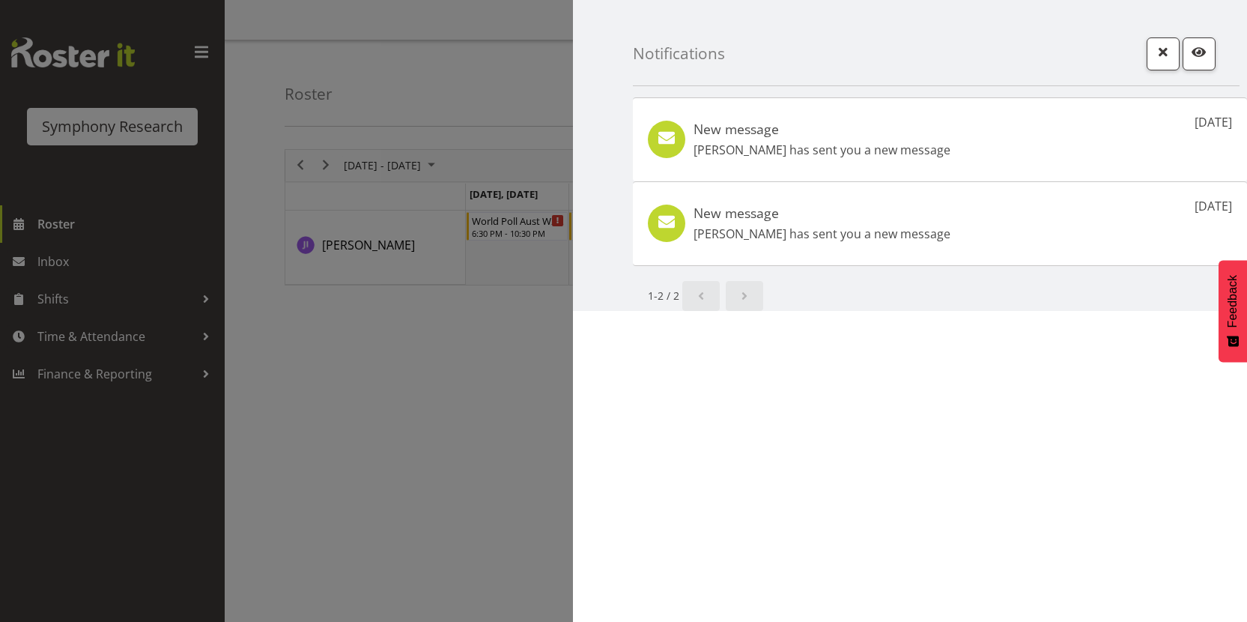
click at [488, 52] on div at bounding box center [623, 311] width 1247 height 622
